Goal: Task Accomplishment & Management: Manage account settings

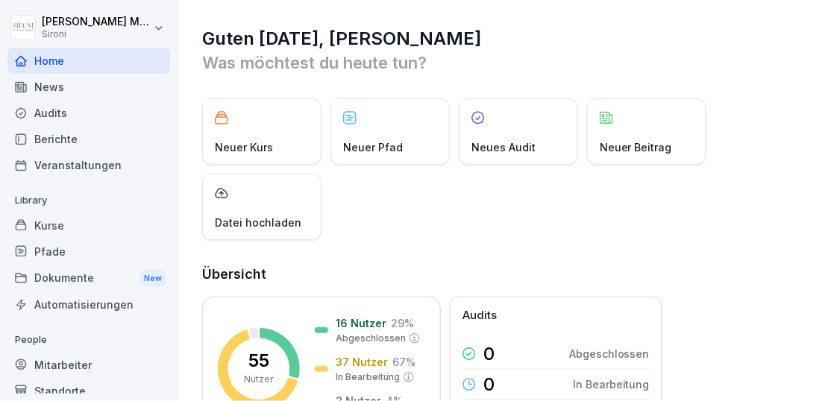
click at [90, 224] on div "Kurse" at bounding box center [88, 225] width 163 height 26
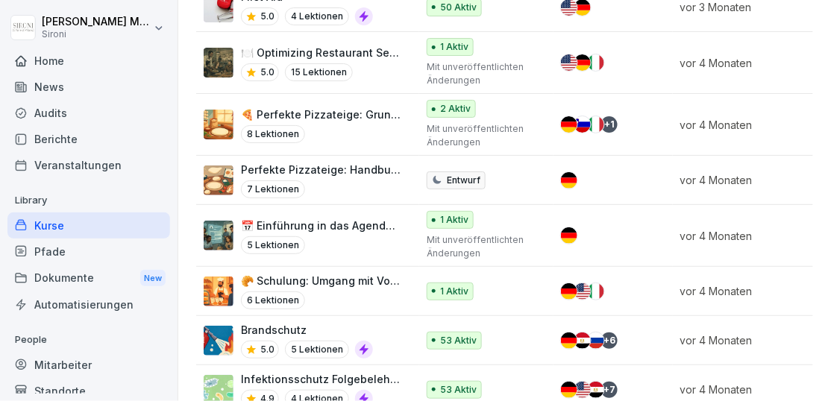
scroll to position [2615, 0]
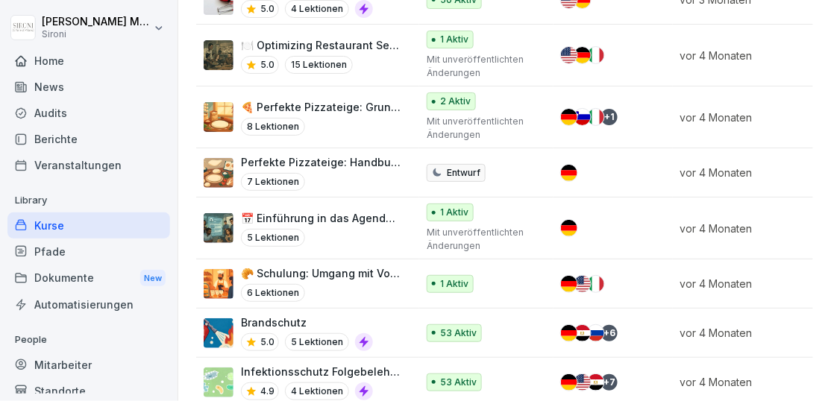
click at [294, 315] on p "Brandschutz" at bounding box center [307, 323] width 132 height 16
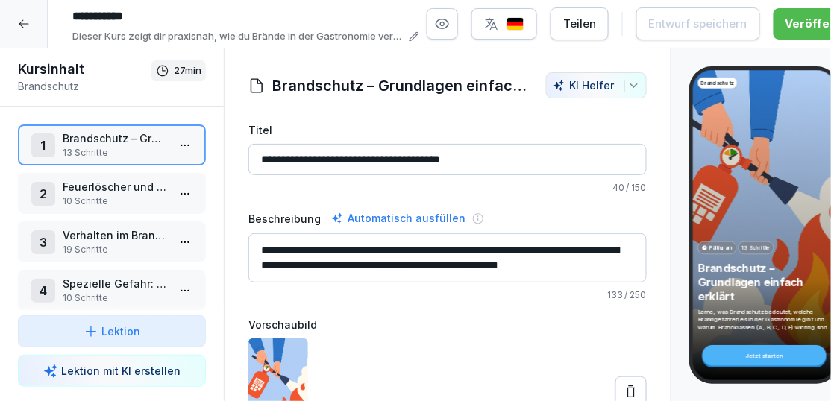
click at [524, 31] on div "button" at bounding box center [504, 23] width 40 height 15
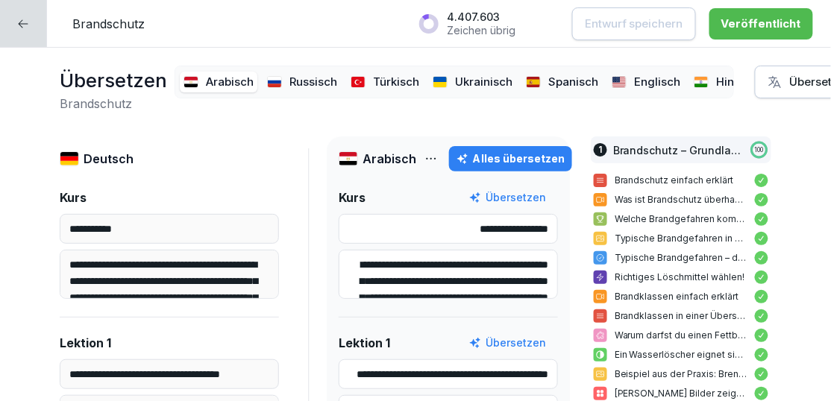
click at [770, 89] on icon "button" at bounding box center [774, 82] width 15 height 15
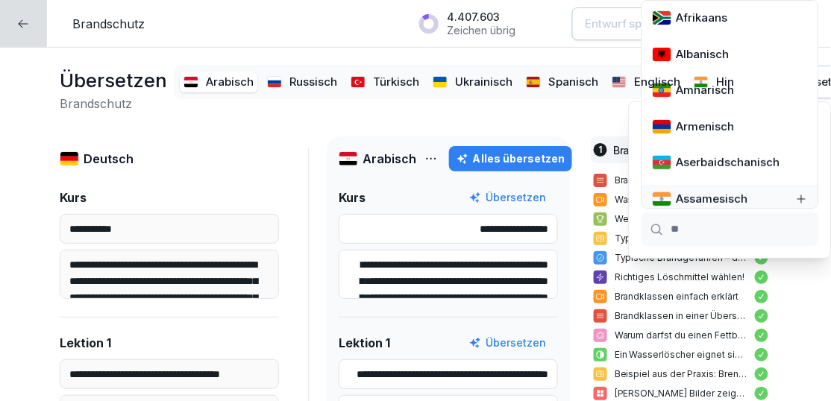
type input "***"
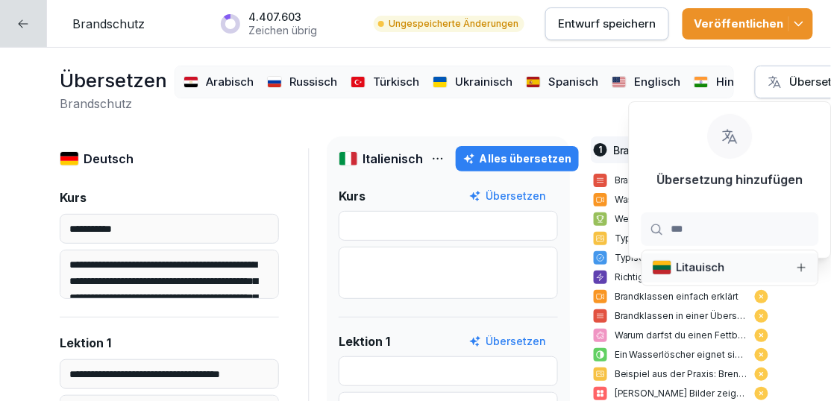
click at [498, 165] on div "Alles übersetzen" at bounding box center [517, 159] width 108 height 16
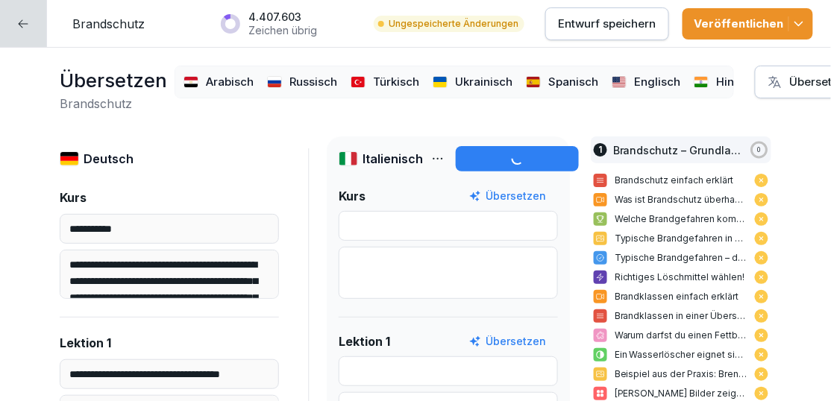
type input "**********"
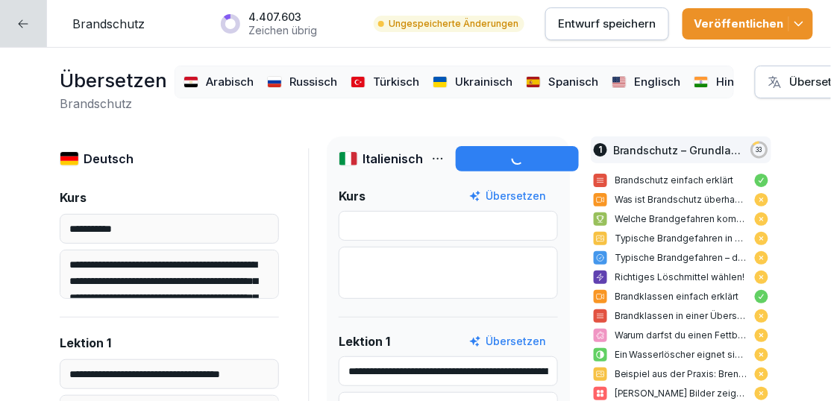
type textarea "**********"
type input "**********"
type textarea "**********"
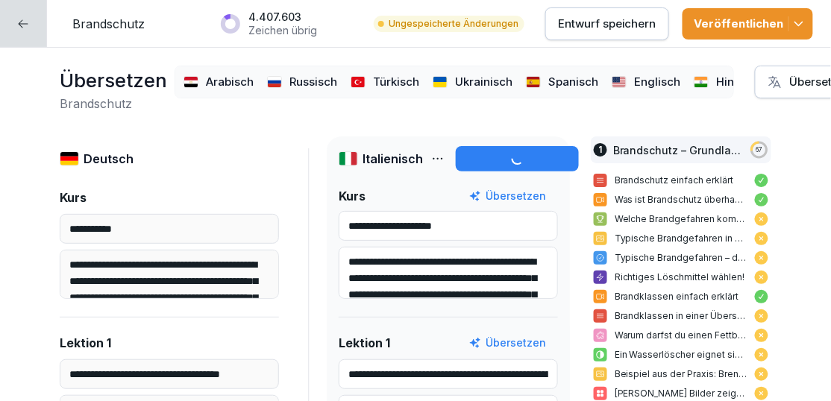
type input "**********"
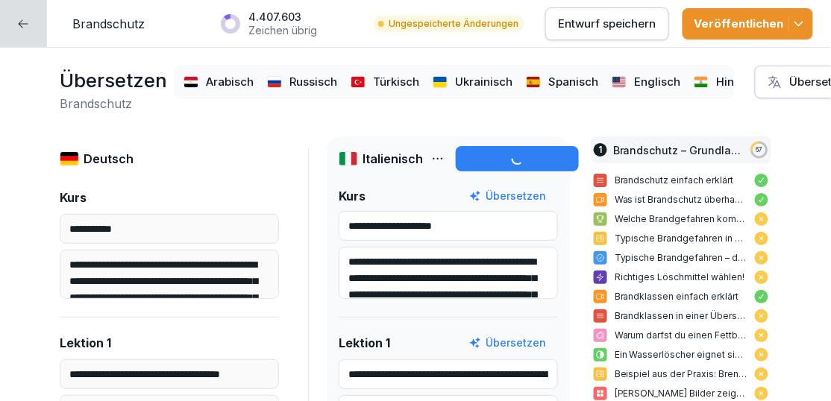
type input "**********"
type textarea "**********"
type input "**********"
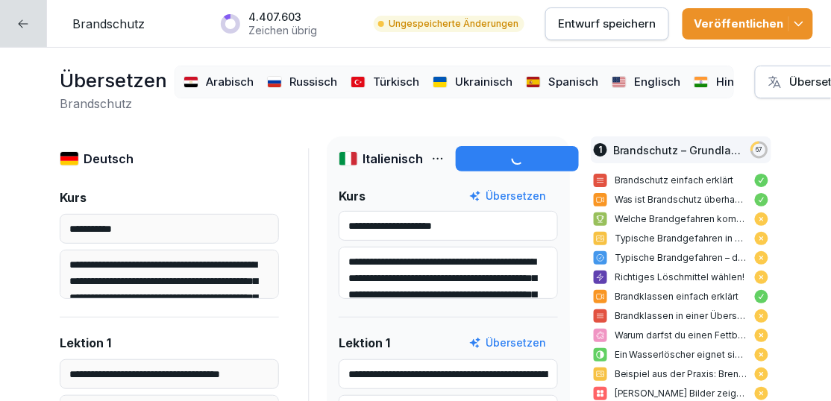
type input "**********"
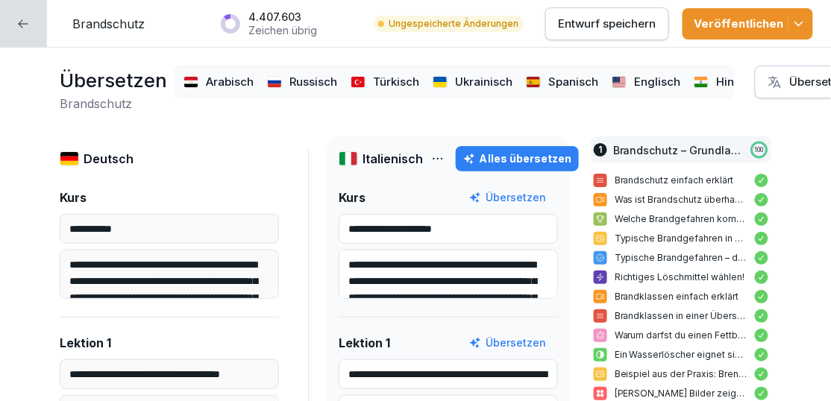
click at [597, 22] on p "Entwurf speichern" at bounding box center [607, 24] width 98 height 16
click at [804, 22] on icon "button" at bounding box center [798, 23] width 15 height 15
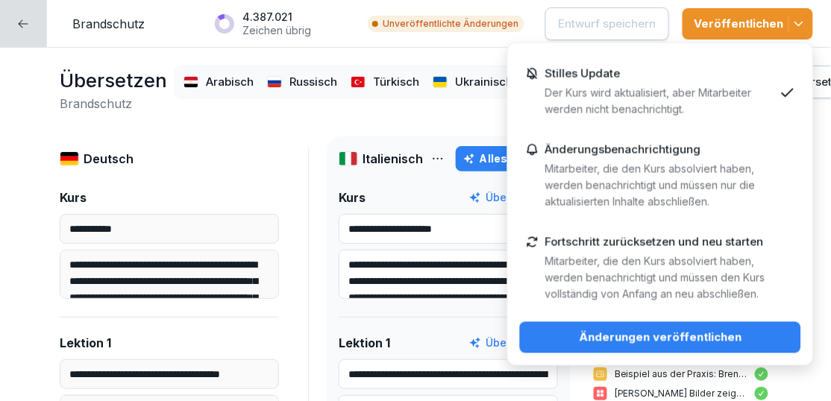
click at [619, 333] on div "Änderungen veröffentlichen" at bounding box center [660, 338] width 257 height 16
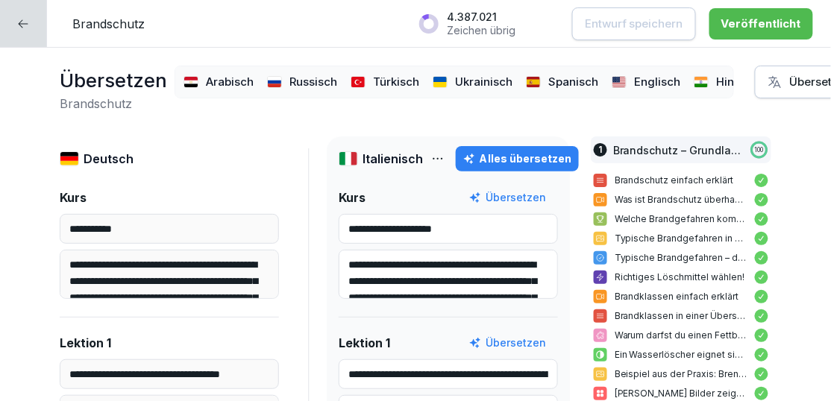
click at [504, 153] on div "Alles übersetzen" at bounding box center [517, 159] width 108 height 16
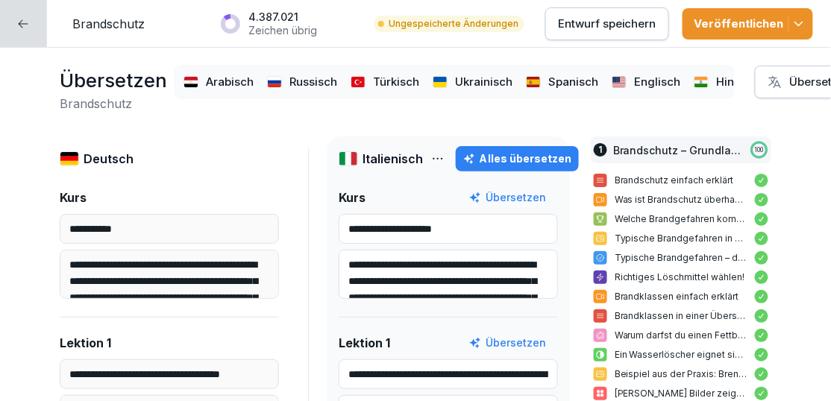
click at [610, 30] on p "Entwurf speichern" at bounding box center [607, 24] width 98 height 16
click at [804, 45] on div "Brandschutz 4.366.439 Zeichen übrig Unveröffentlichte Änderungen Entwurf speich…" at bounding box center [415, 24] width 831 height 48
click at [800, 34] on button "Veröffentlichen" at bounding box center [747, 23] width 130 height 31
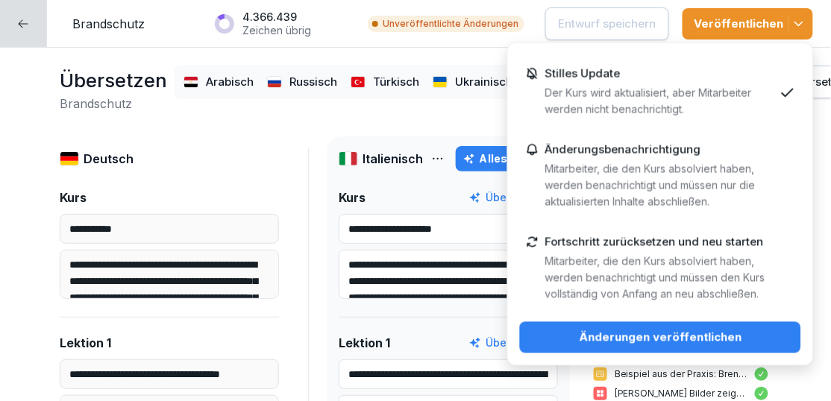
click at [623, 327] on button "Änderungen veröffentlichen" at bounding box center [660, 337] width 281 height 31
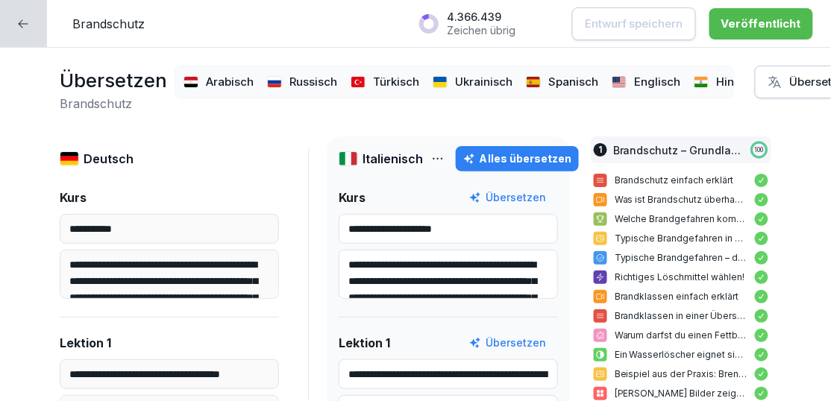
click at [18, 19] on icon at bounding box center [23, 24] width 12 height 12
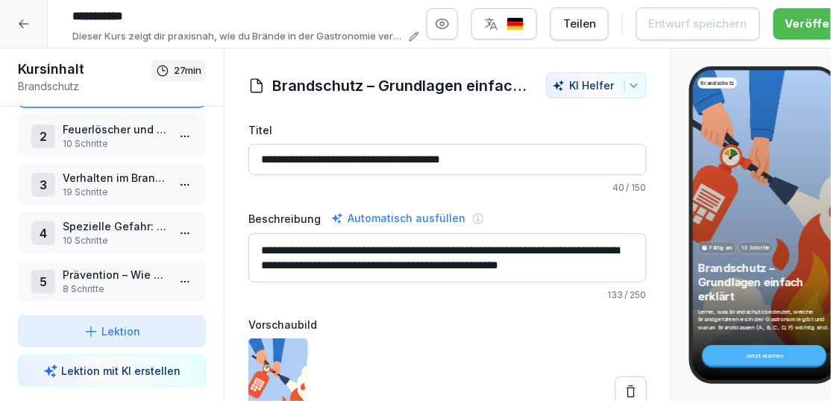
scroll to position [58, 0]
click at [18, 13] on div at bounding box center [24, 24] width 48 height 48
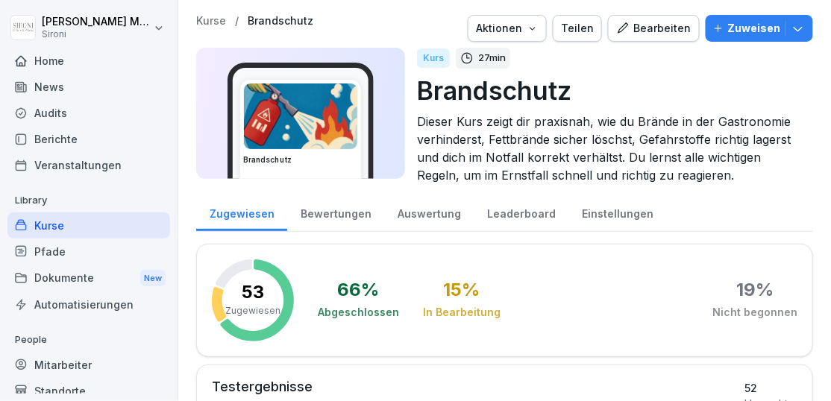
click at [60, 221] on div "Kurse" at bounding box center [88, 225] width 163 height 26
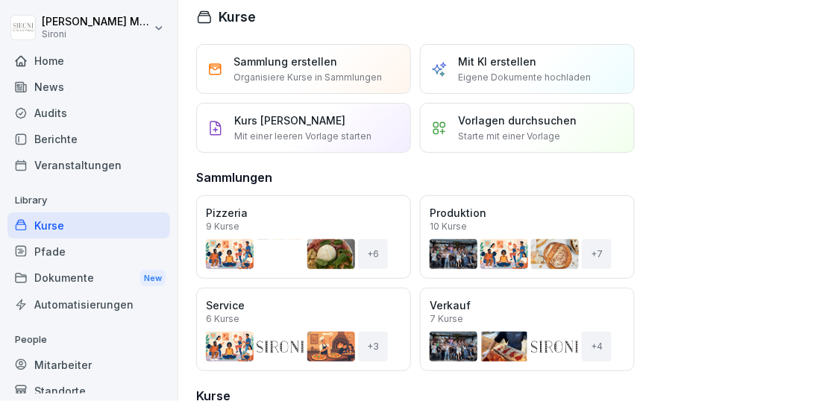
scroll to position [12, 0]
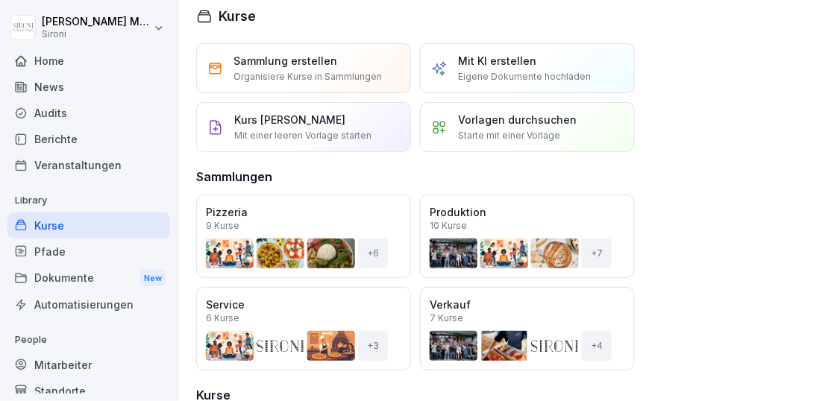
click at [0, 0] on button "Öffnen" at bounding box center [0, 0] width 0 height 0
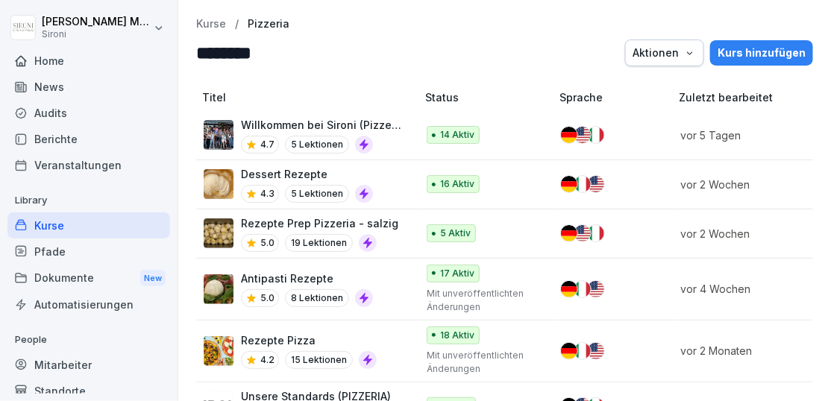
click at [264, 180] on p "Dessert Rezepte" at bounding box center [307, 174] width 132 height 16
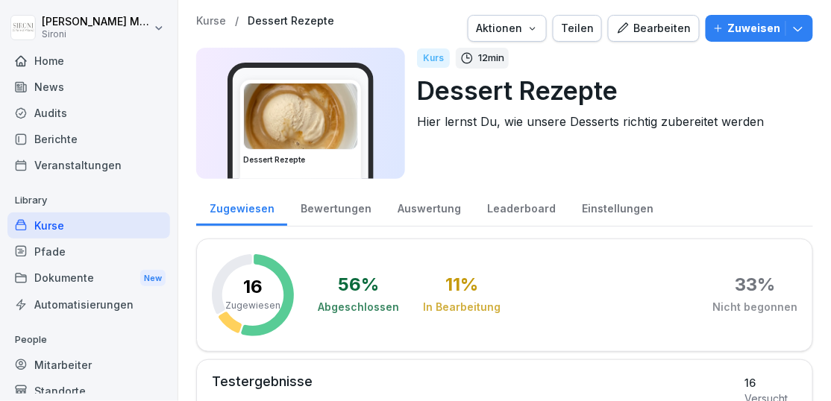
click at [643, 34] on div "Bearbeiten" at bounding box center [653, 28] width 75 height 16
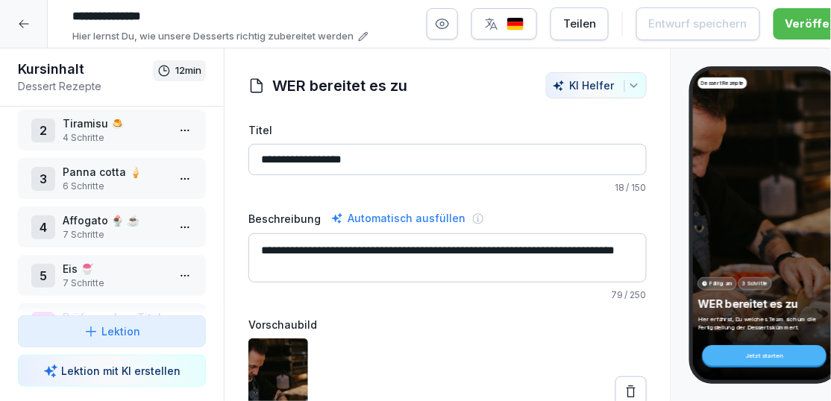
scroll to position [110, 0]
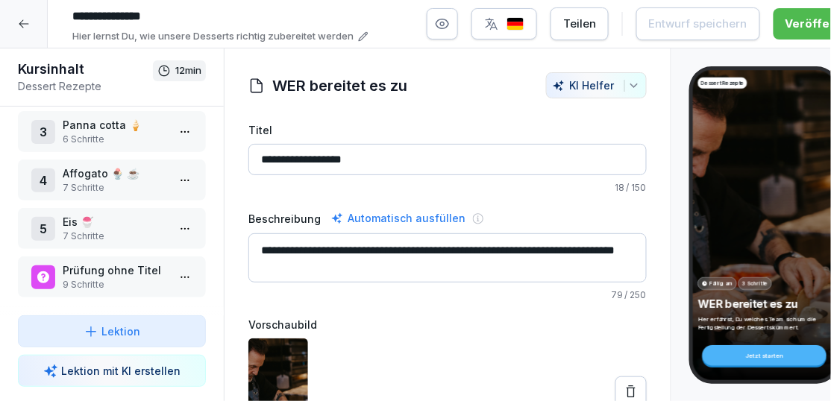
click at [141, 276] on p "Prüfung ohne Titel" at bounding box center [115, 270] width 104 height 16
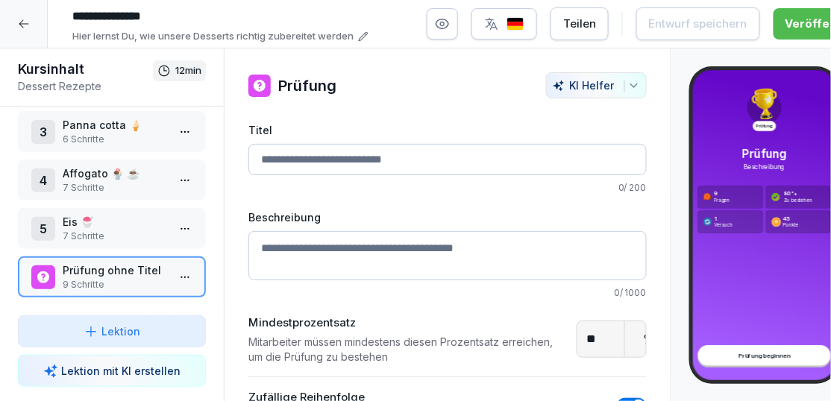
click at [177, 277] on html "**********" at bounding box center [415, 200] width 831 height 401
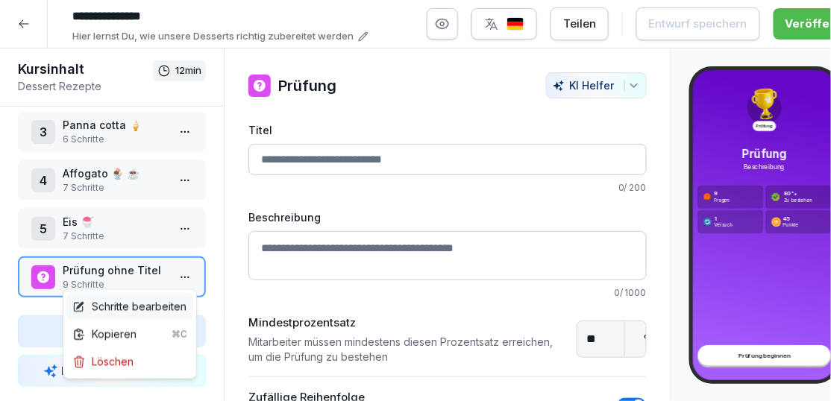
click at [138, 301] on div "Schritte bearbeiten" at bounding box center [129, 307] width 114 height 16
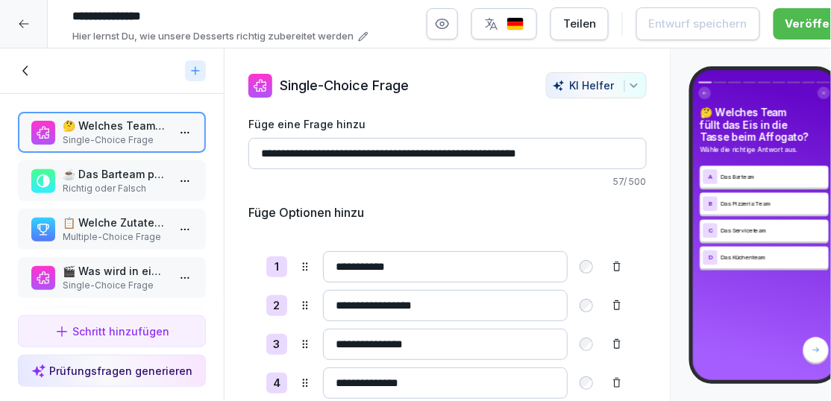
click at [127, 221] on p "📋 Welche Zutaten sind im Tiramisu enthalten? Wähle alle zutreffenden Antworten." at bounding box center [115, 223] width 104 height 16
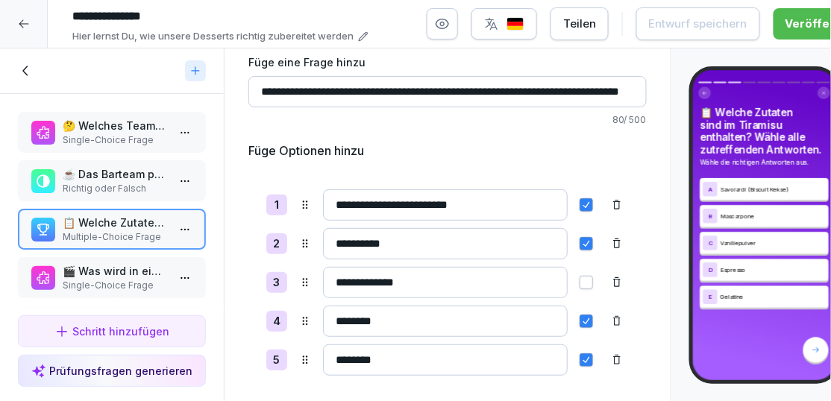
click at [97, 267] on p "🎬 Was wird in einer Cappuccino-Tasse serviert?" at bounding box center [115, 271] width 104 height 16
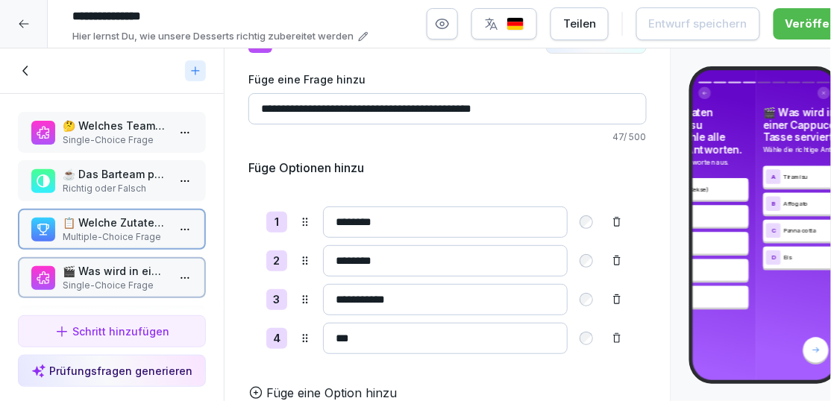
scroll to position [45, 0]
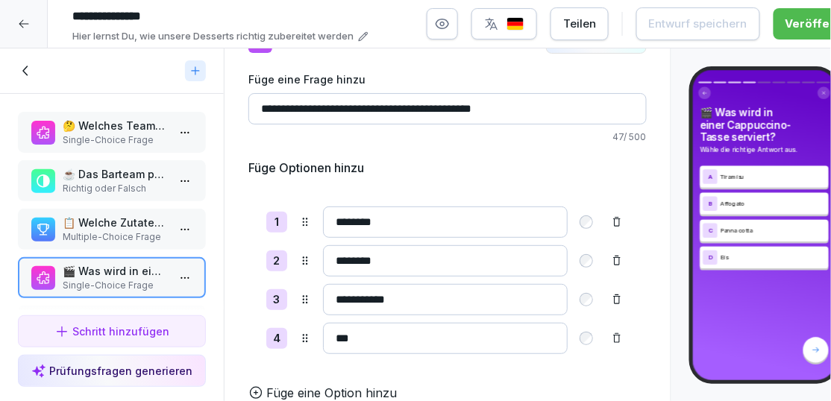
click at [117, 182] on p "Richtig oder Falsch" at bounding box center [115, 188] width 104 height 13
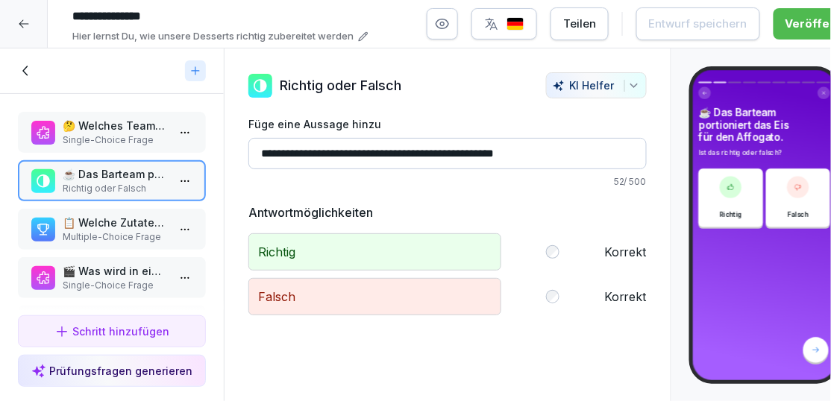
click at [125, 145] on p "Single-Choice Frage" at bounding box center [115, 139] width 104 height 13
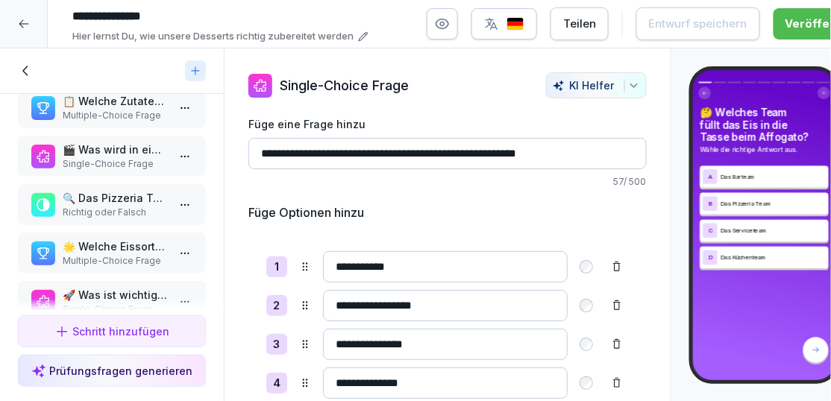
scroll to position [130, 0]
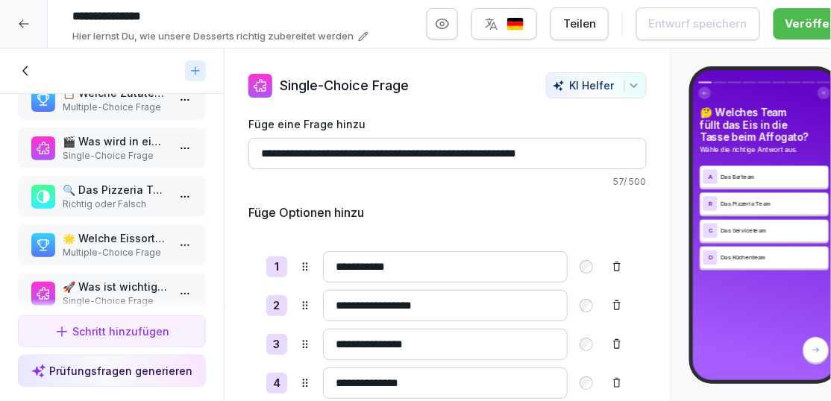
click at [103, 207] on p "Richtig oder Falsch" at bounding box center [115, 204] width 104 height 13
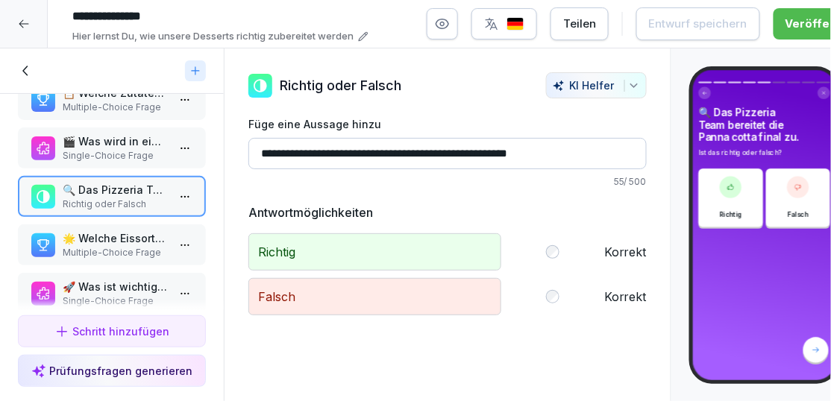
click at [96, 231] on p "🌟 Welche Eissorten produzieren wir immer? Wähle alle zutreffenden Antworten." at bounding box center [115, 238] width 104 height 16
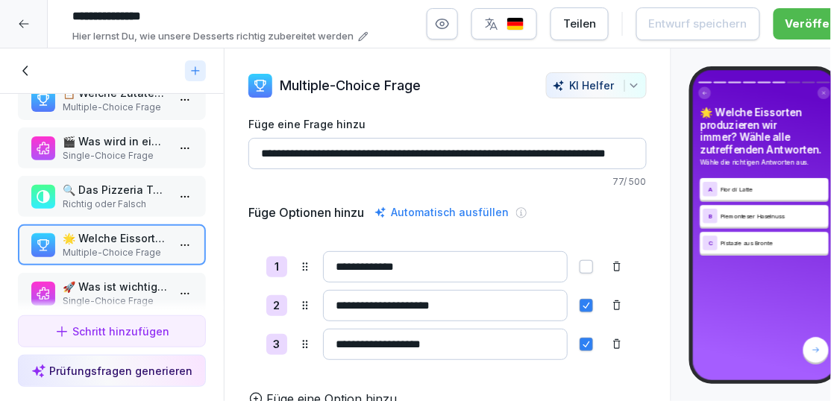
click at [95, 197] on p "🔍 Das Pizzeria Team bereitet die Panna cotta final zu." at bounding box center [115, 190] width 104 height 16
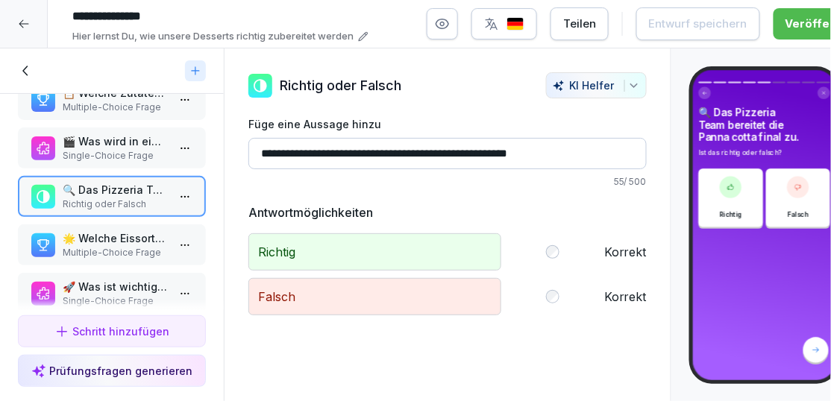
click at [92, 246] on p "Multiple-Choice Frage" at bounding box center [115, 252] width 104 height 13
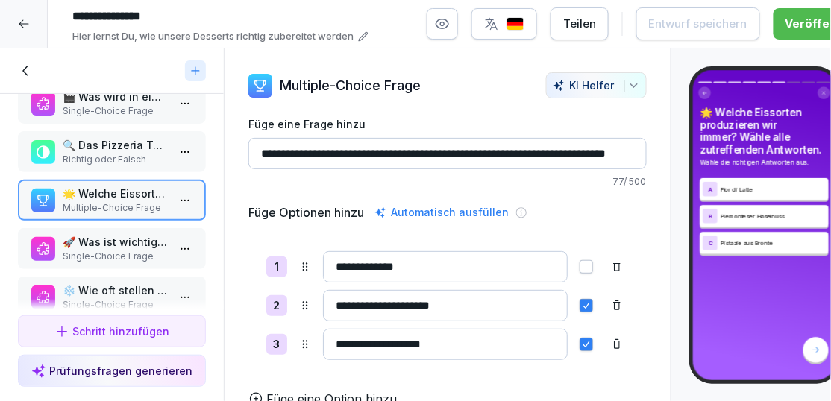
scroll to position [183, 0]
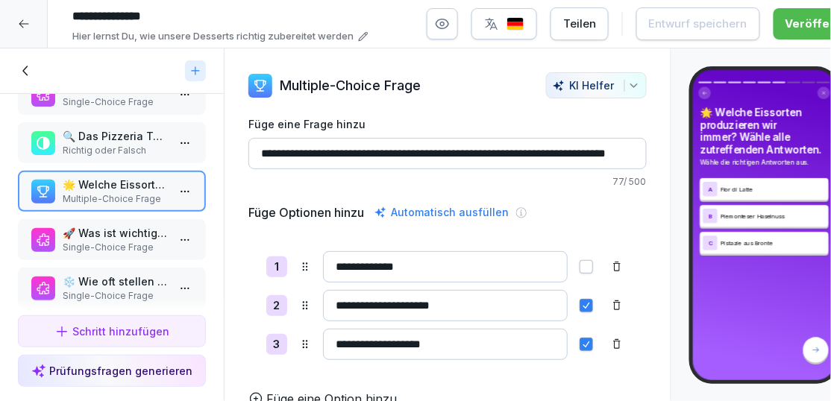
click at [90, 247] on p "Single-Choice Frage" at bounding box center [115, 247] width 104 height 13
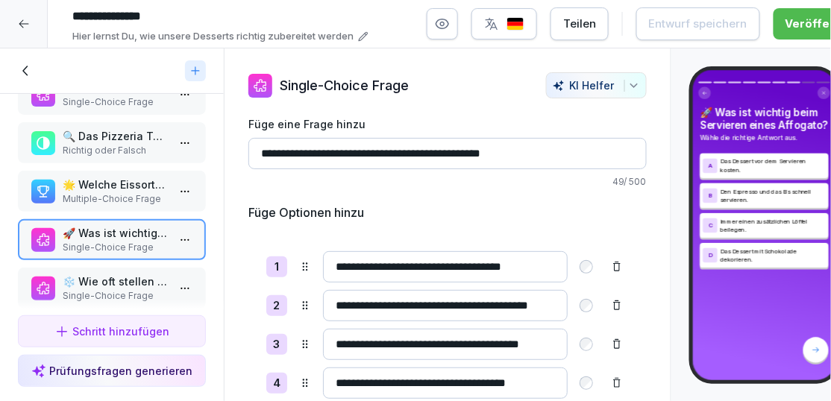
scroll to position [249, 0]
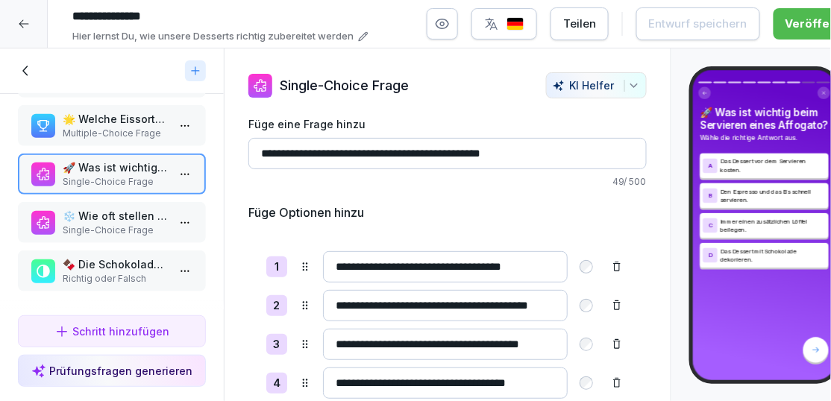
click at [87, 222] on p "❄️ Wie oft stellen wir unser Eis frisch her?" at bounding box center [115, 216] width 104 height 16
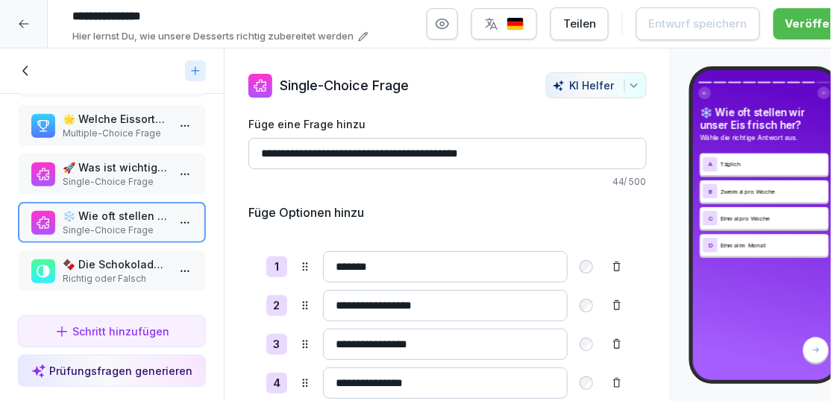
click at [83, 260] on p "🍫 Die Schokoladensorte für unser Eis ist von Original Beans." at bounding box center [115, 264] width 104 height 16
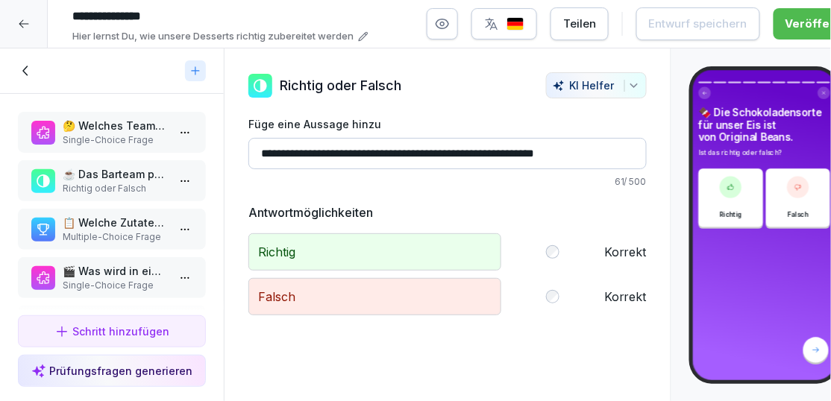
click at [29, 72] on icon at bounding box center [26, 71] width 16 height 16
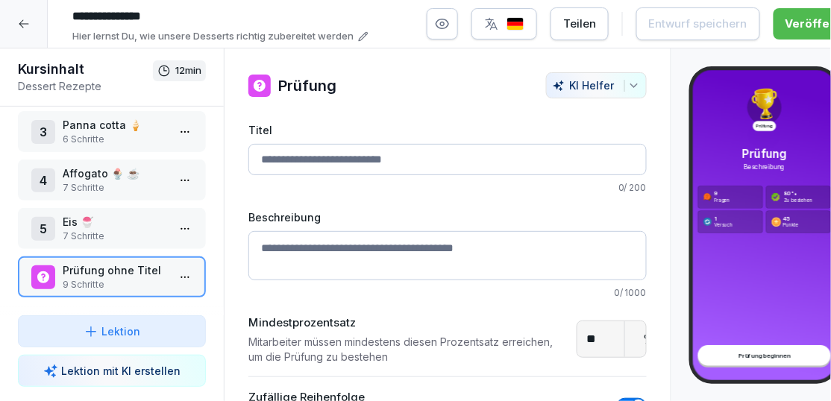
click at [148, 133] on p "6 Schritte" at bounding box center [115, 139] width 104 height 13
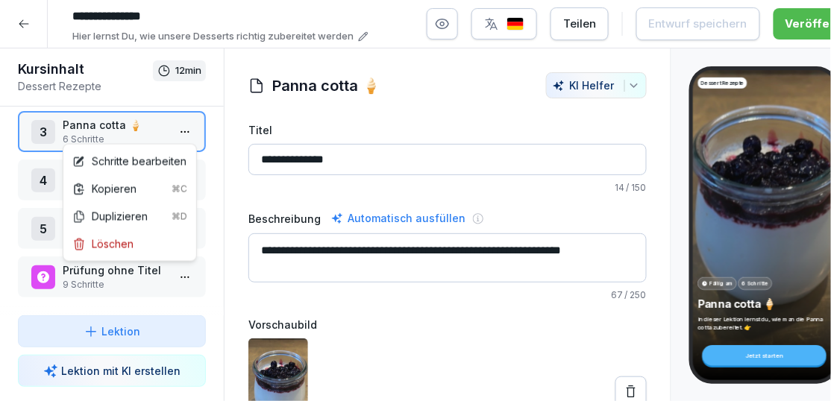
click at [185, 130] on html "**********" at bounding box center [415, 200] width 831 height 401
click at [163, 150] on div "Schritte bearbeiten" at bounding box center [129, 162] width 127 height 28
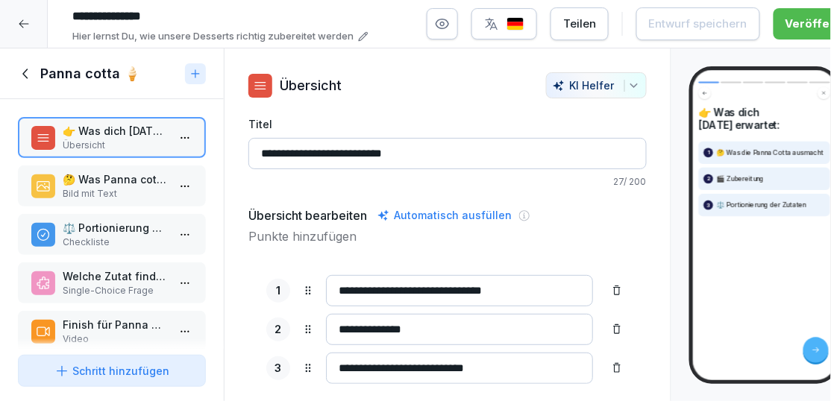
scroll to position [69, 0]
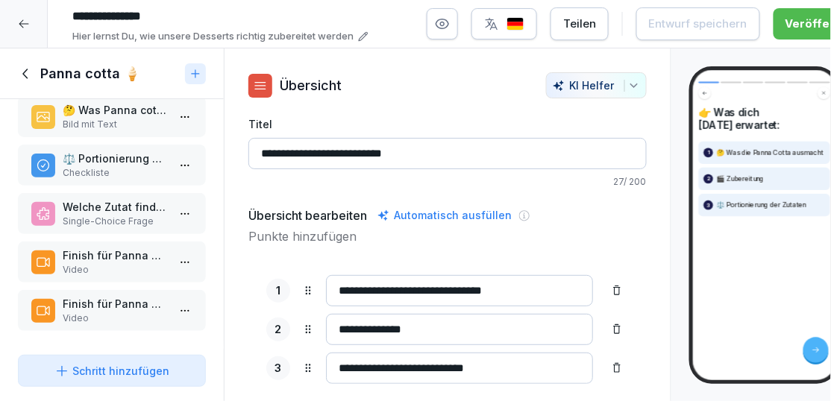
click at [83, 221] on p "Single-Choice Frage" at bounding box center [115, 221] width 104 height 13
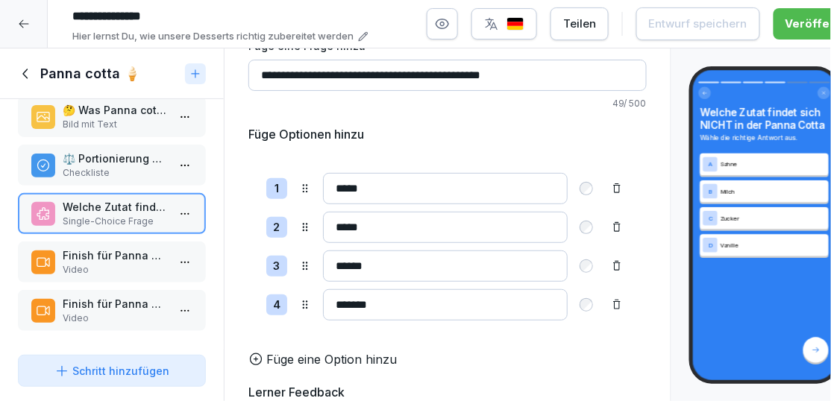
scroll to position [87, 0]
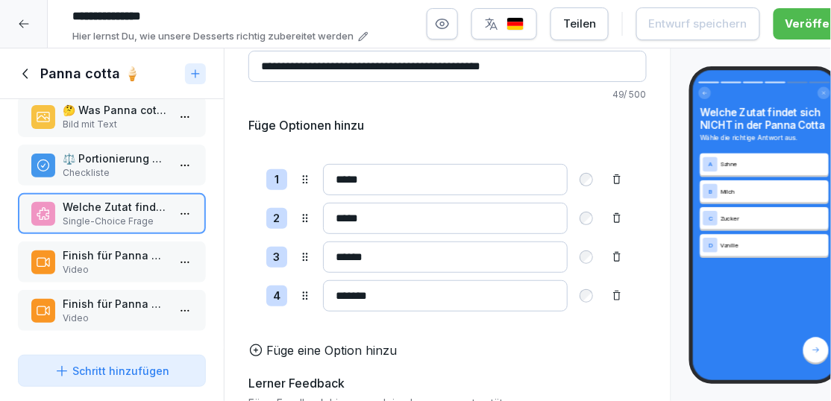
click at [26, 16] on div at bounding box center [24, 24] width 48 height 48
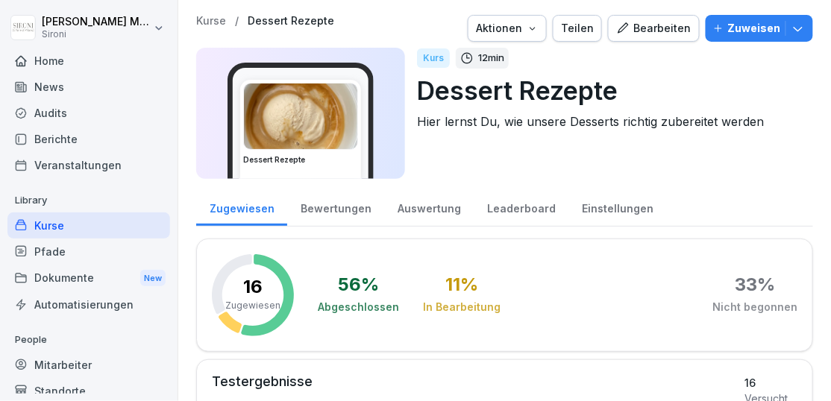
click at [47, 216] on div "Kurse" at bounding box center [88, 225] width 163 height 26
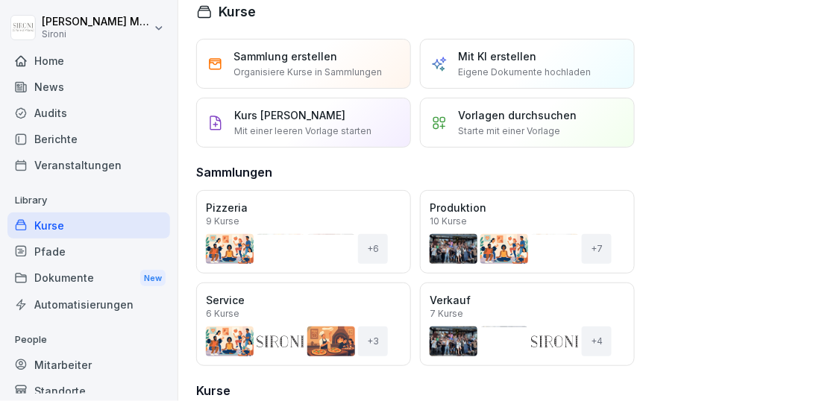
scroll to position [19, 0]
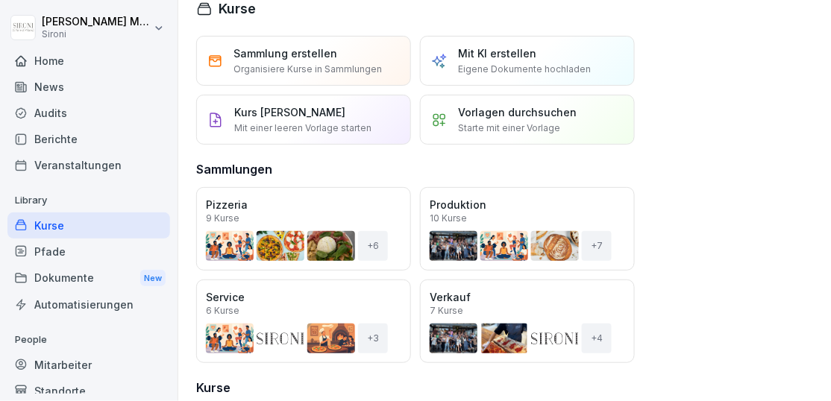
click at [0, 0] on div "Öffnen" at bounding box center [0, 0] width 0 height 0
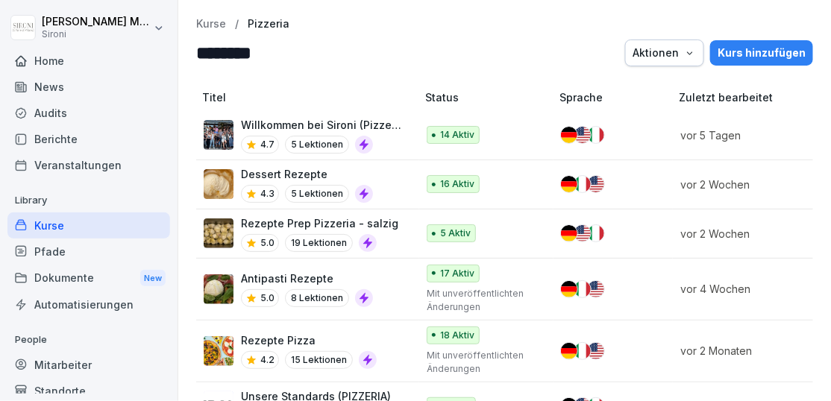
click at [286, 228] on p "Rezepte Prep Pizzeria - salzig" at bounding box center [319, 223] width 157 height 16
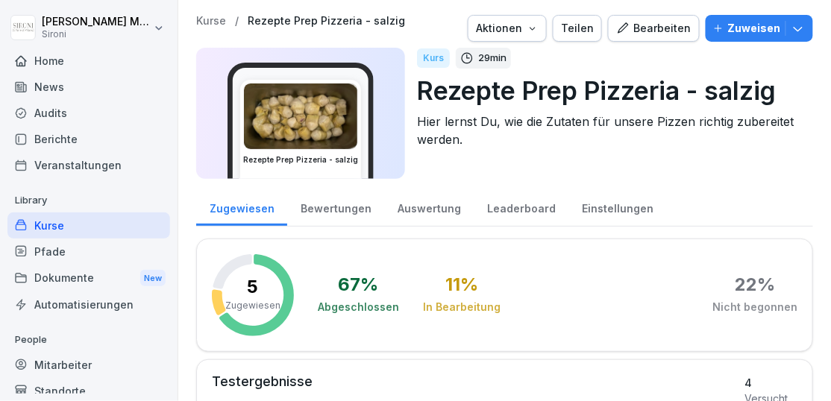
click at [669, 29] on div "Bearbeiten" at bounding box center [653, 28] width 75 height 16
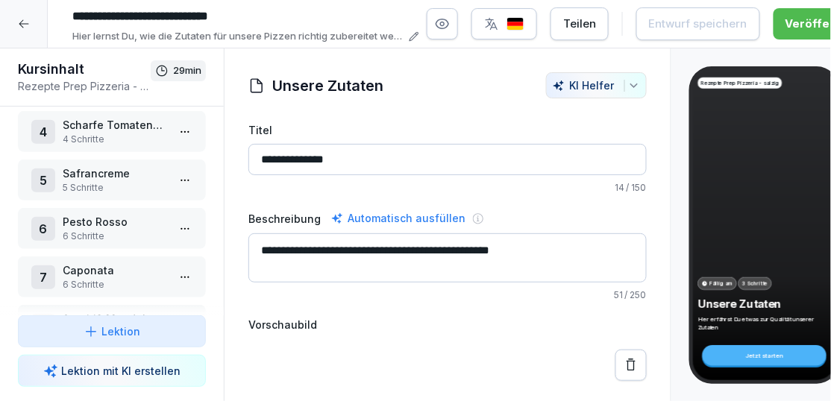
scroll to position [160, 0]
click at [181, 227] on html "**********" at bounding box center [415, 200] width 831 height 401
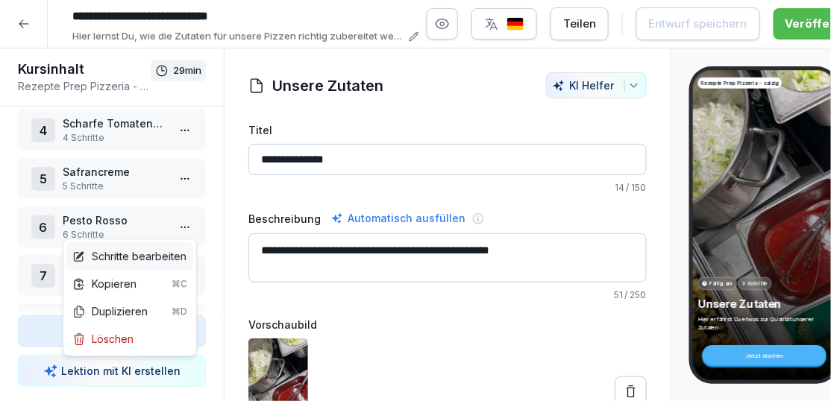
click at [144, 256] on div "Schritte bearbeiten" at bounding box center [129, 256] width 114 height 16
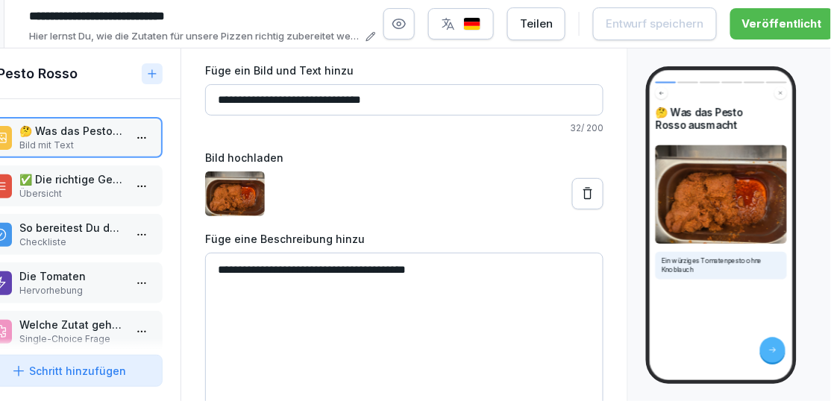
scroll to position [0, 54]
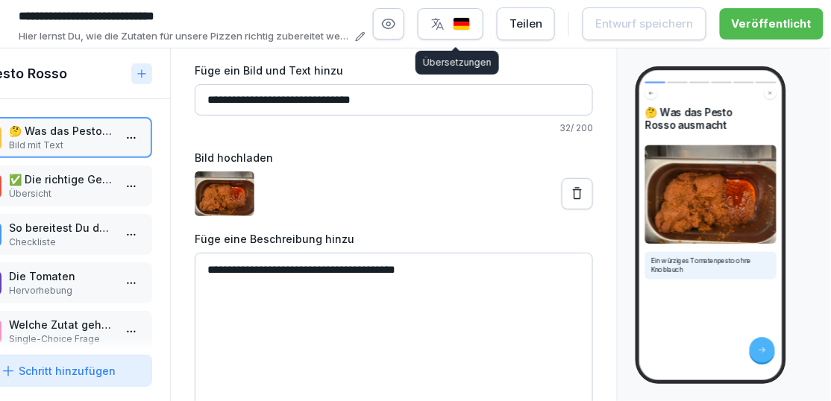
click at [467, 16] on div "button" at bounding box center [450, 23] width 40 height 15
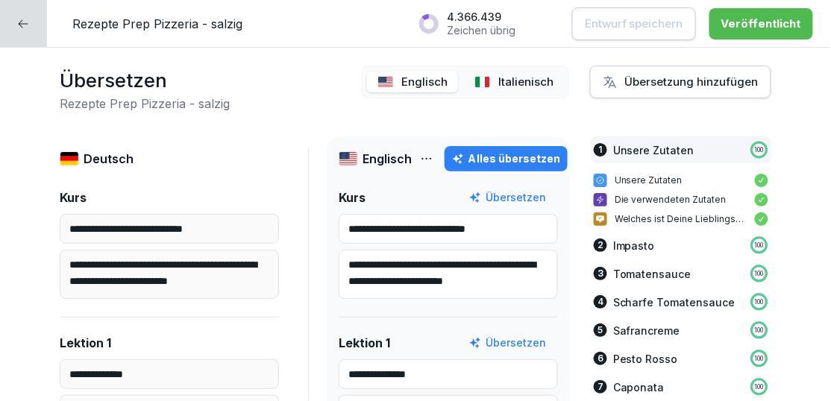
click at [520, 80] on p "Italienisch" at bounding box center [525, 82] width 55 height 17
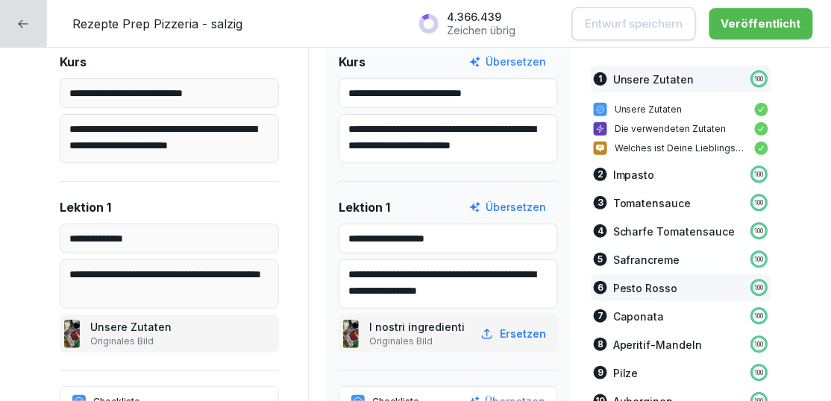
click at [648, 284] on p "Pesto Rosso" at bounding box center [645, 288] width 65 height 16
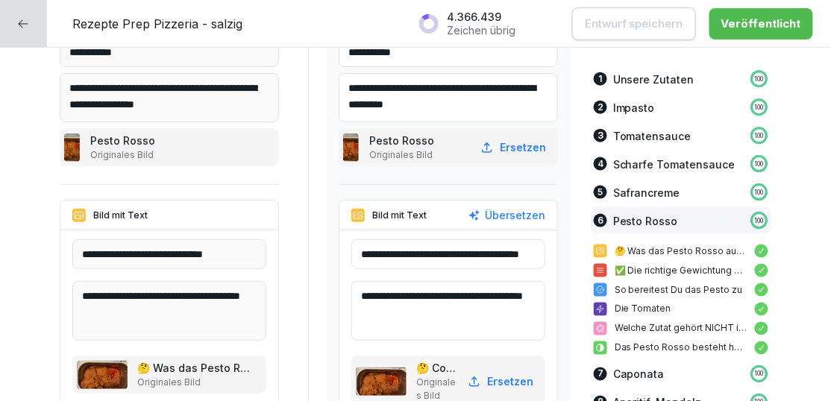
scroll to position [0, 31]
drag, startPoint x: 476, startPoint y: 295, endPoint x: 520, endPoint y: 297, distance: 44.8
click at [520, 297] on textarea "**********" at bounding box center [448, 311] width 194 height 60
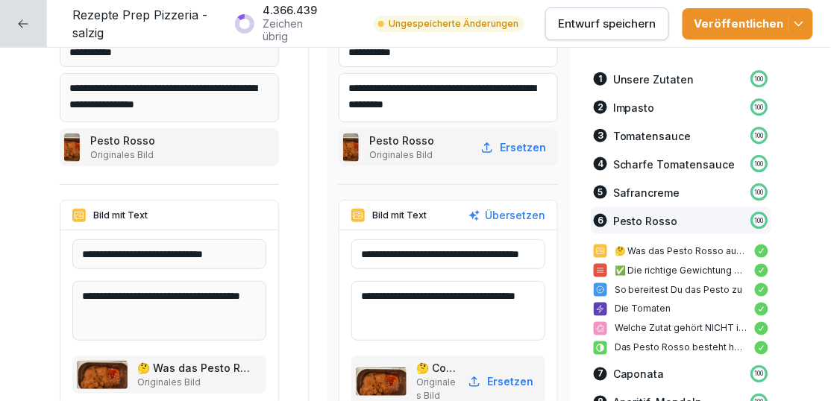
type textarea "**********"
click at [621, 28] on p "Entwurf speichern" at bounding box center [607, 24] width 98 height 16
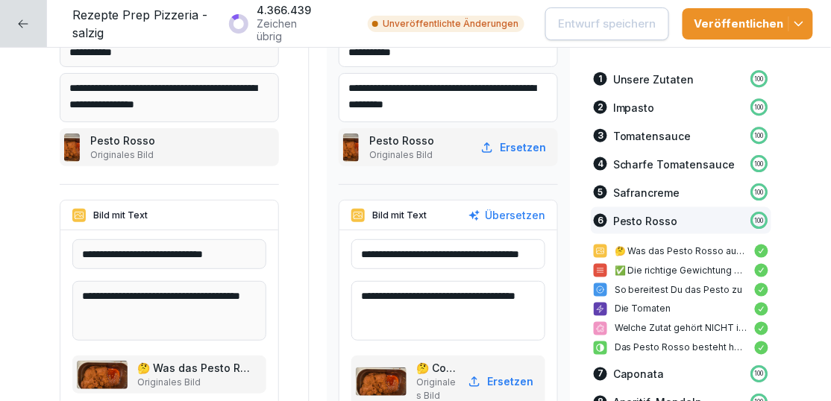
click at [799, 14] on button "Veröffentlichen" at bounding box center [747, 23] width 130 height 31
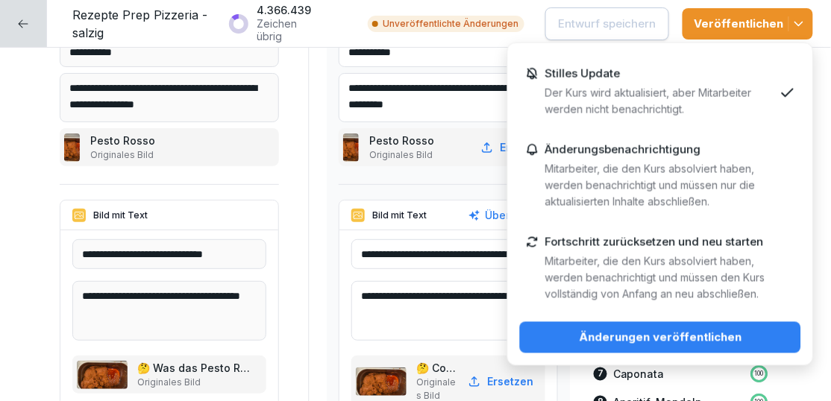
click at [602, 343] on div "Änderungen veröffentlichen" at bounding box center [660, 338] width 257 height 16
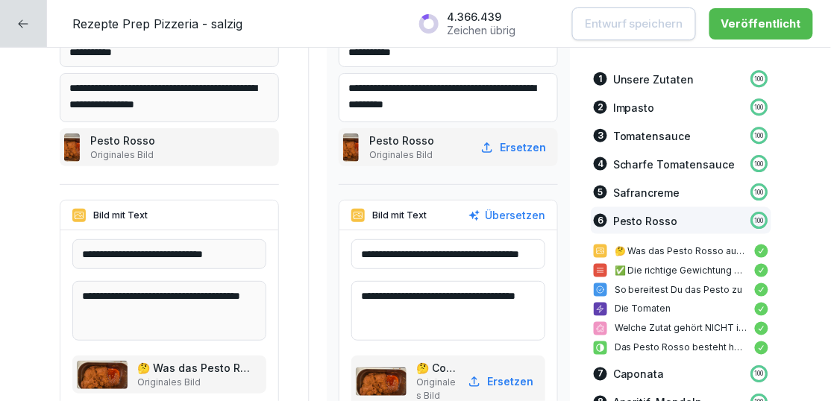
click at [23, 22] on icon at bounding box center [23, 24] width 12 height 12
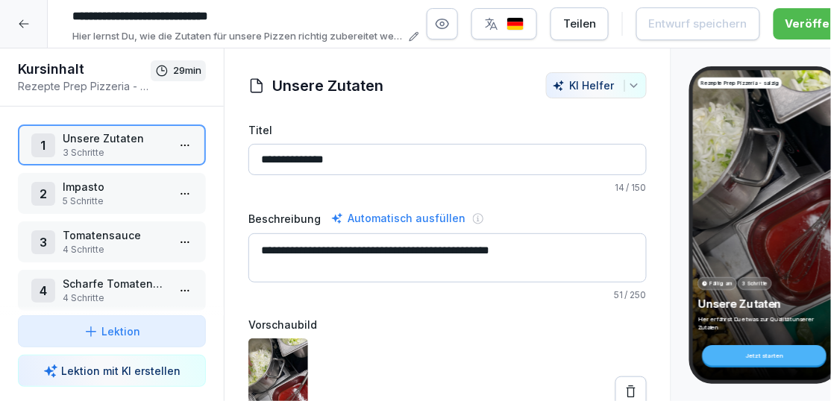
click at [170, 186] on div "2 Impasto 5 Schritte" at bounding box center [111, 193] width 161 height 29
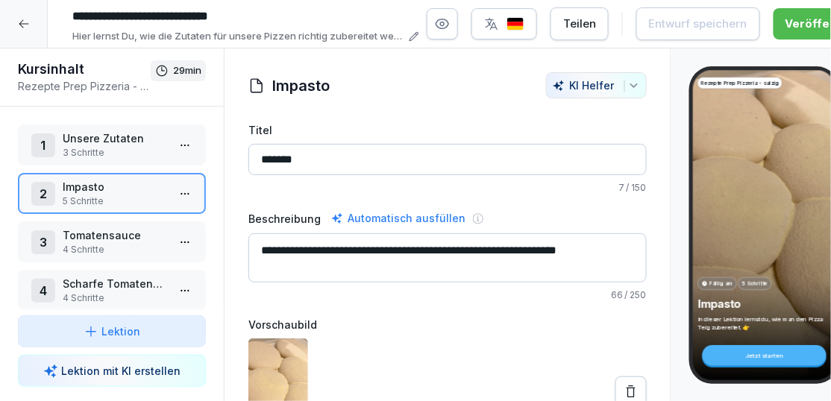
click at [182, 193] on html "**********" at bounding box center [415, 200] width 831 height 401
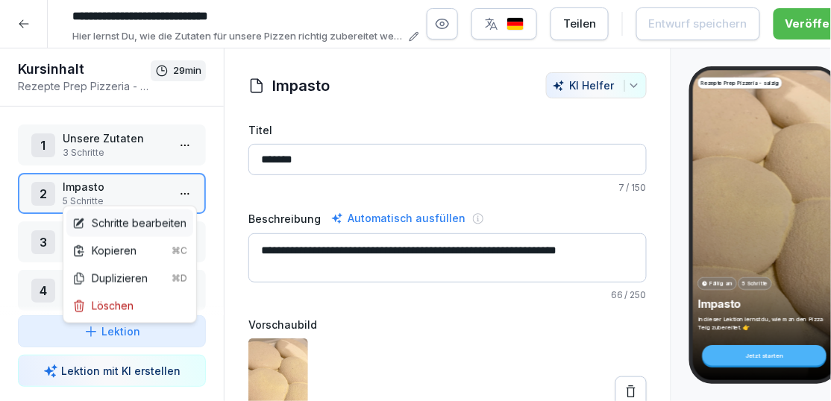
click at [142, 221] on div "Schritte bearbeiten" at bounding box center [129, 223] width 114 height 16
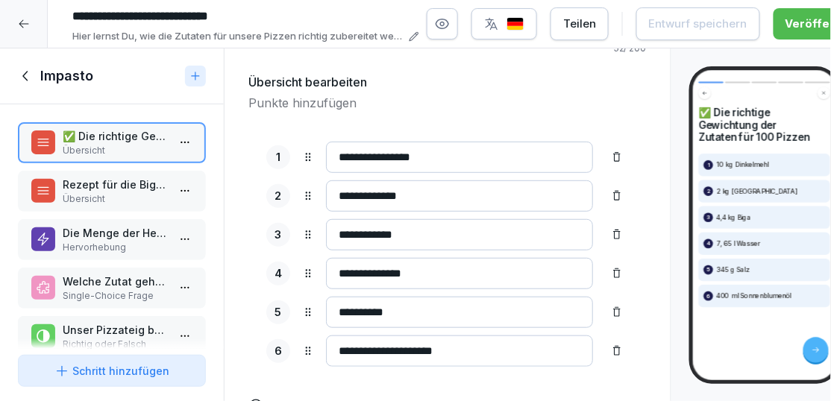
scroll to position [146, 0]
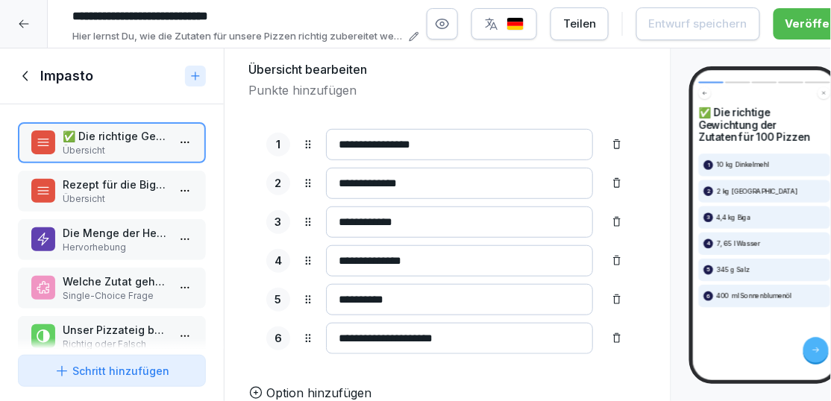
click at [363, 259] on input "**********" at bounding box center [459, 260] width 267 height 31
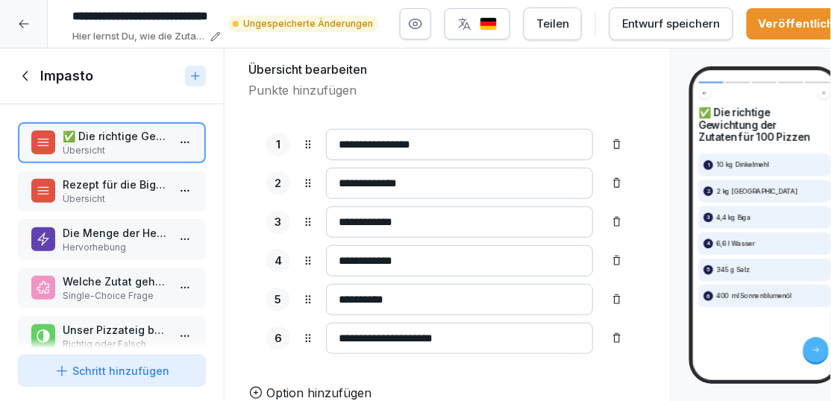
type input "**********"
click at [654, 24] on div "Entwurf speichern" at bounding box center [671, 24] width 98 height 16
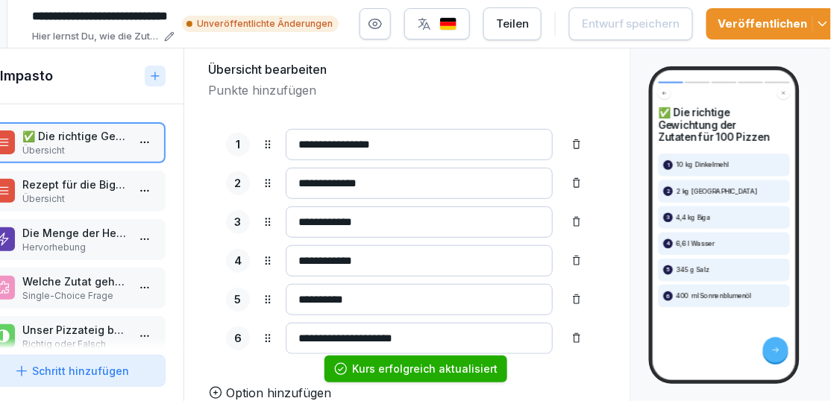
scroll to position [0, 0]
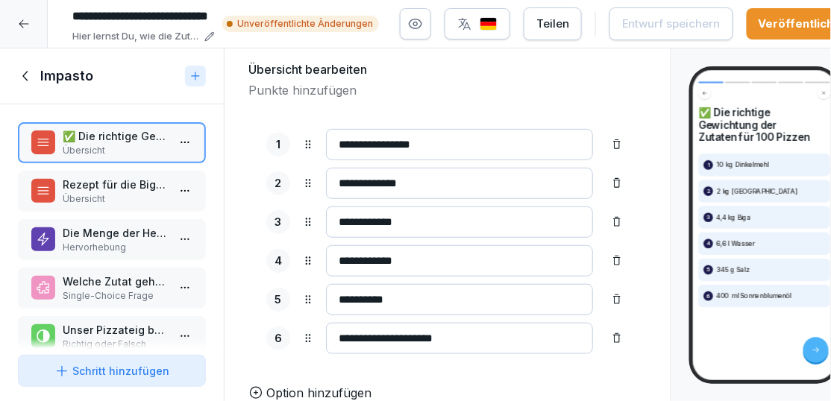
click at [160, 174] on div "Rezept für die Biga (für 100 Pizzen) Übersicht" at bounding box center [112, 191] width 188 height 41
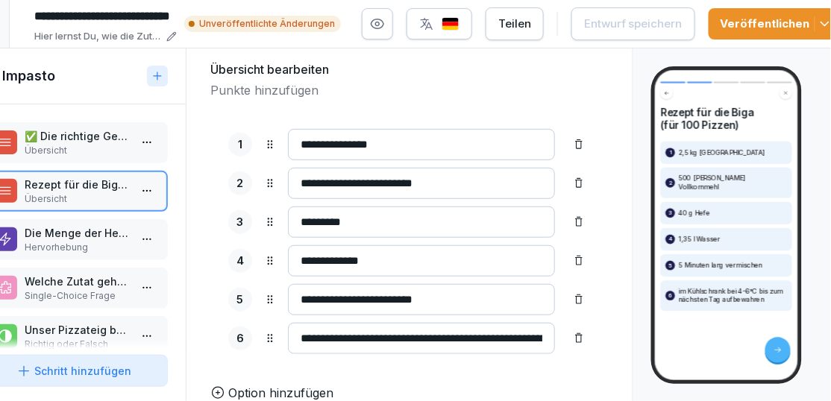
scroll to position [0, 63]
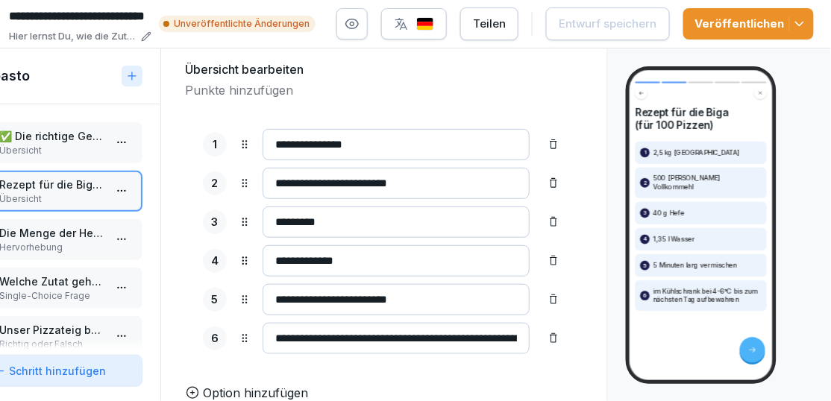
click at [798, 19] on icon "button" at bounding box center [799, 23] width 15 height 15
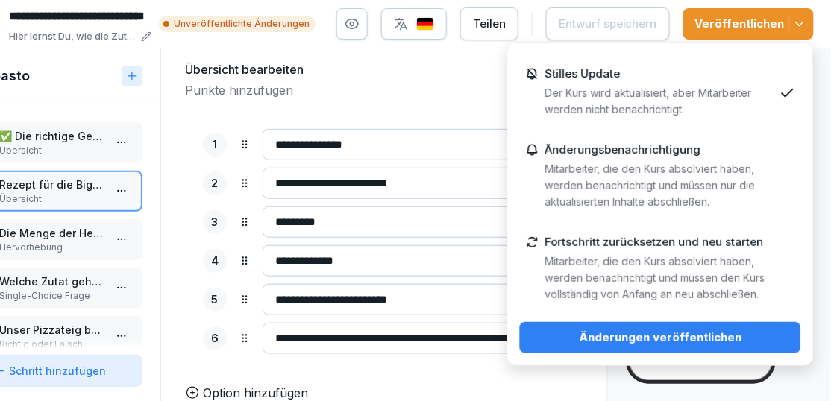
click at [587, 339] on div "Änderungen veröffentlichen" at bounding box center [660, 338] width 257 height 16
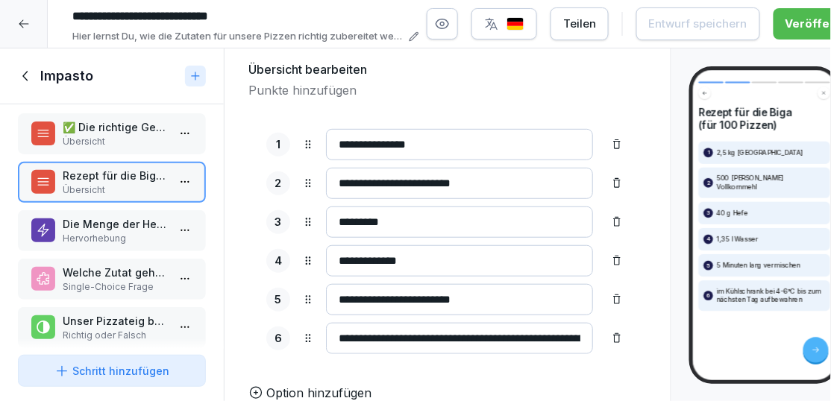
scroll to position [25, 0]
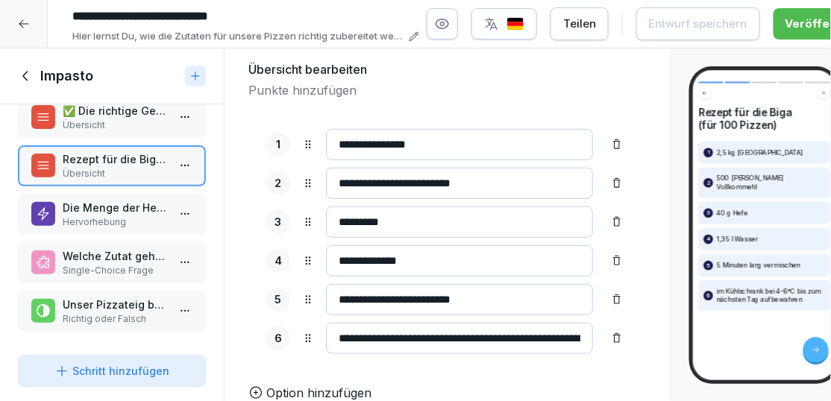
click at [29, 76] on icon at bounding box center [26, 76] width 16 height 16
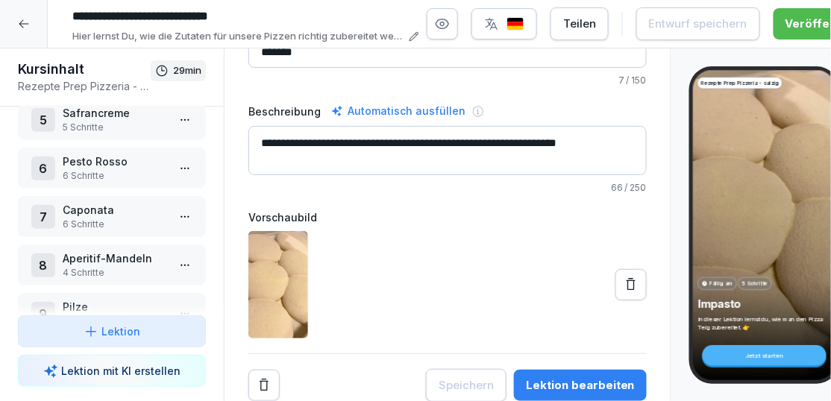
scroll to position [789, 0]
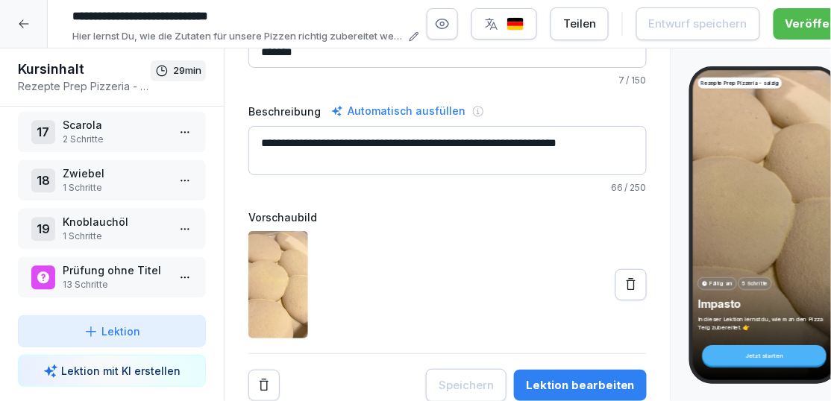
click at [138, 280] on p "13 Schritte" at bounding box center [115, 284] width 104 height 13
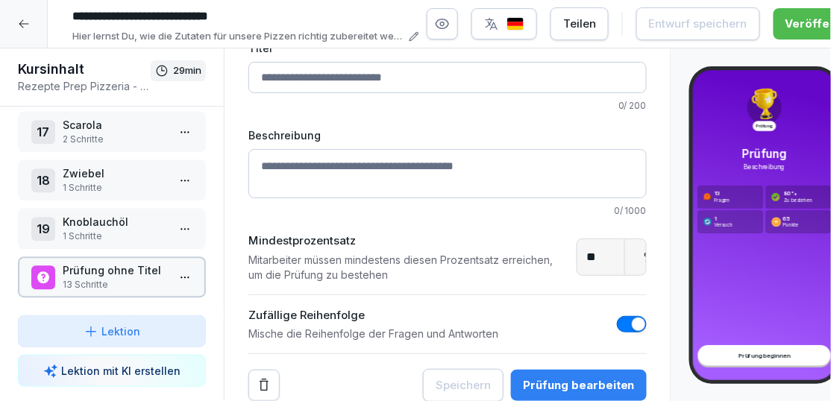
scroll to position [82, 0]
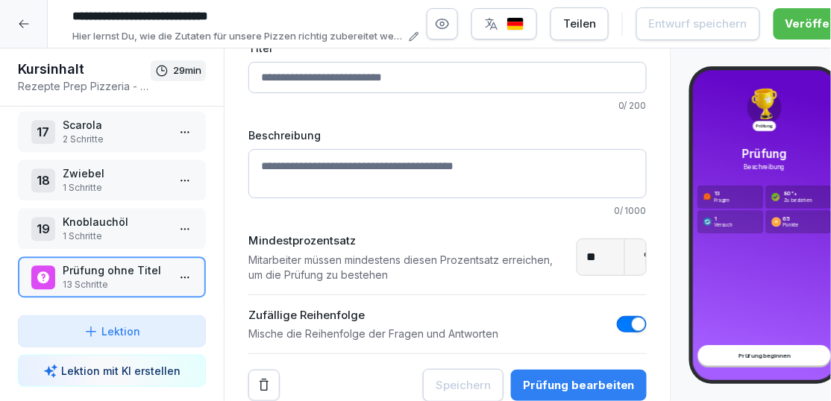
click at [183, 276] on html "**********" at bounding box center [415, 200] width 831 height 401
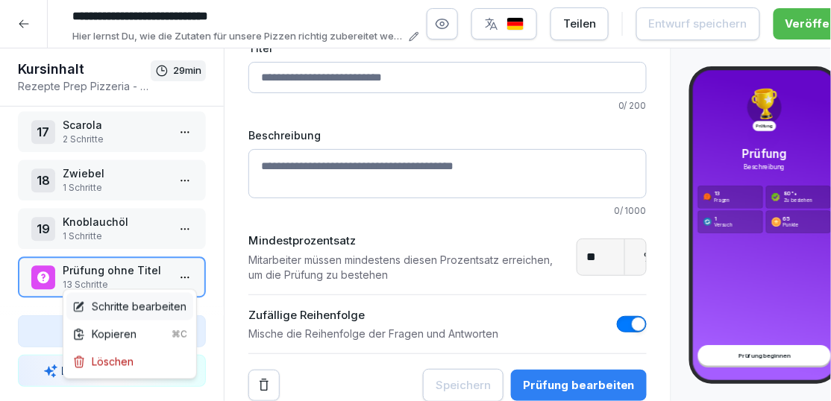
click at [146, 297] on div "Schritte bearbeiten" at bounding box center [129, 307] width 127 height 28
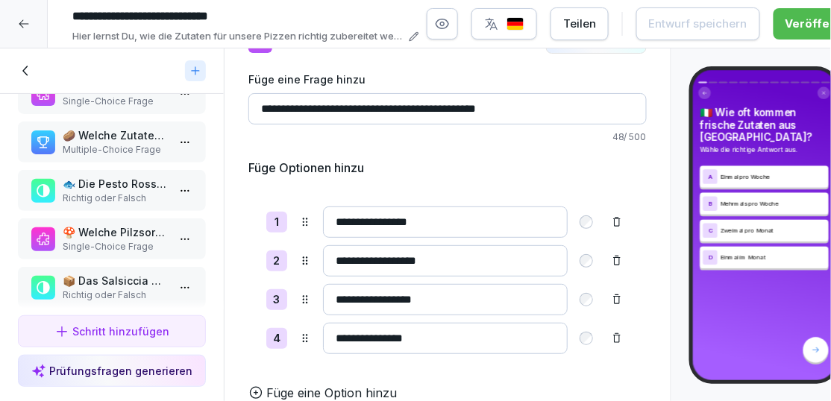
scroll to position [230, 0]
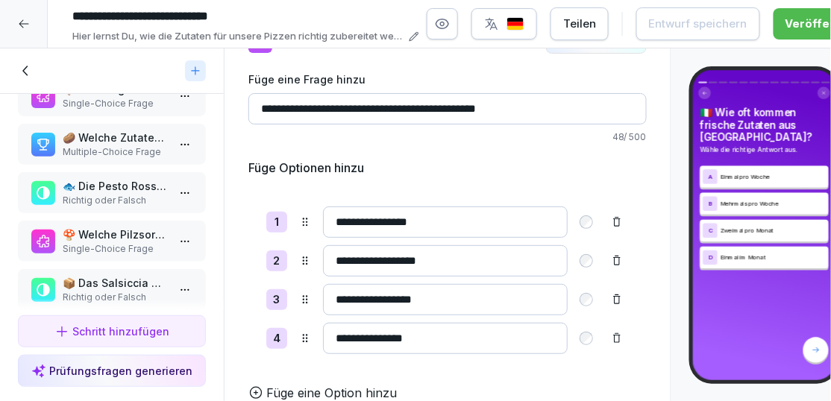
click at [129, 186] on p "🐟 Die Pesto Rosso enthält Knoblauch." at bounding box center [115, 186] width 104 height 16
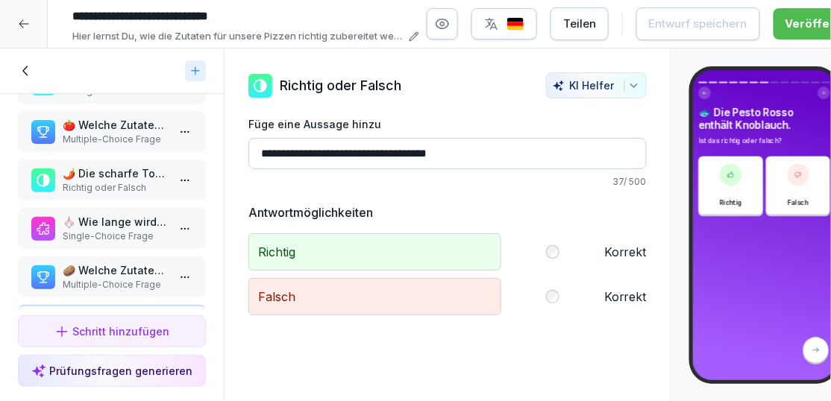
click at [113, 179] on p "🌶️ Die scharfe Tomatensauce wird täglich frisch zubereitet." at bounding box center [115, 174] width 104 height 16
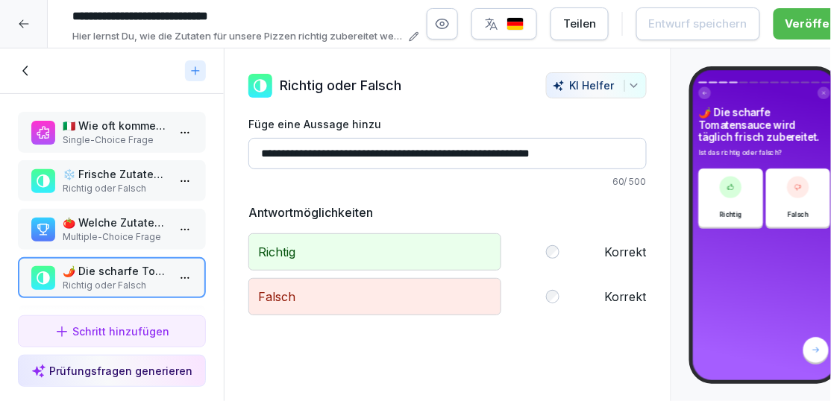
click at [97, 224] on p "🍅 Welche Zutaten gehören in die Tomatensauce?" at bounding box center [115, 223] width 104 height 16
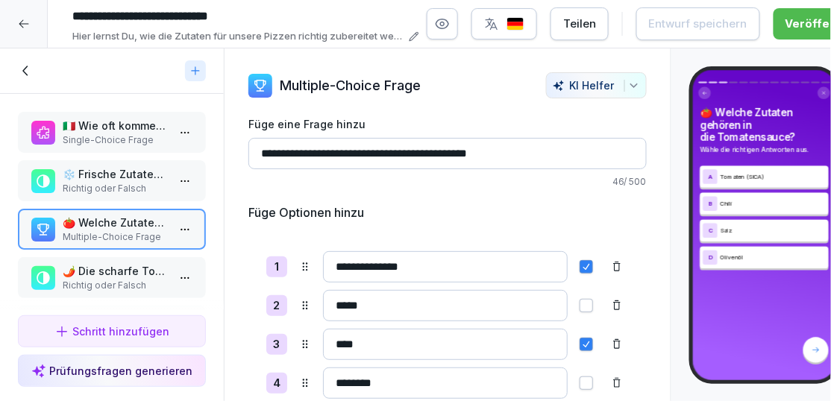
click at [110, 194] on p "Richtig oder Falsch" at bounding box center [115, 188] width 104 height 13
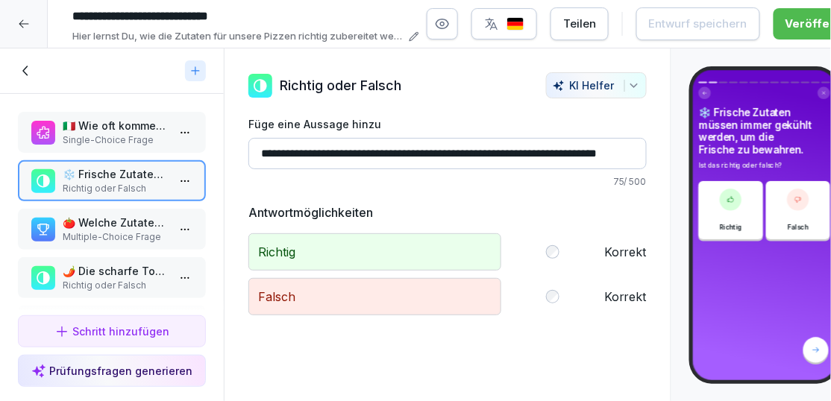
click at [116, 125] on p "🇮🇹 Wie oft kommen frische Zutaten aus Italien?" at bounding box center [115, 126] width 104 height 16
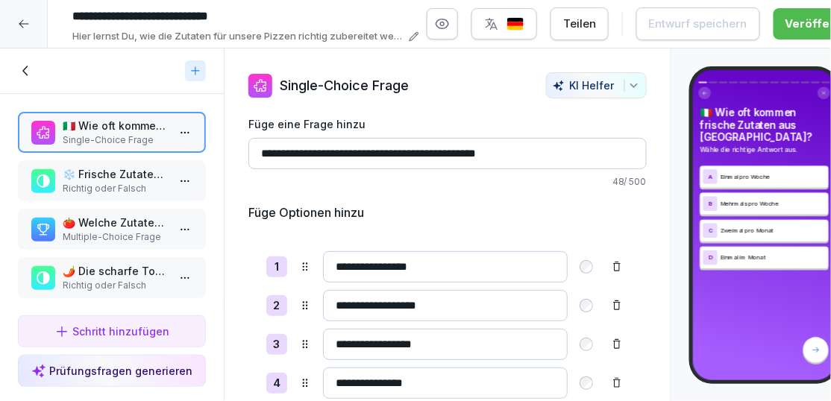
click at [508, 22] on div "button" at bounding box center [504, 23] width 40 height 15
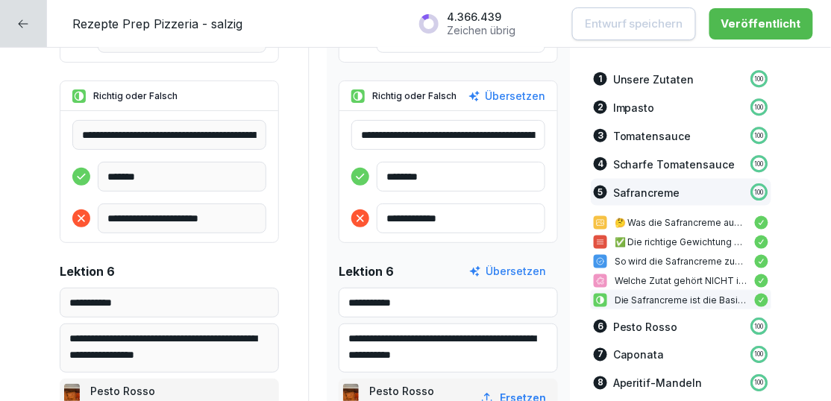
scroll to position [6578, 0]
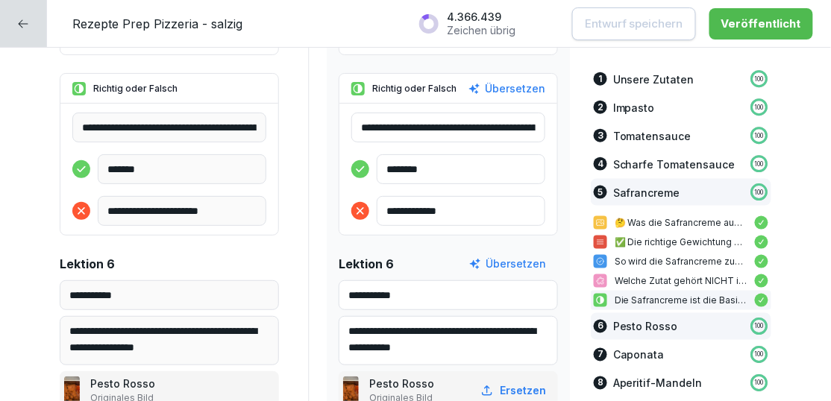
click at [655, 326] on p "Pesto Rosso" at bounding box center [645, 327] width 65 height 16
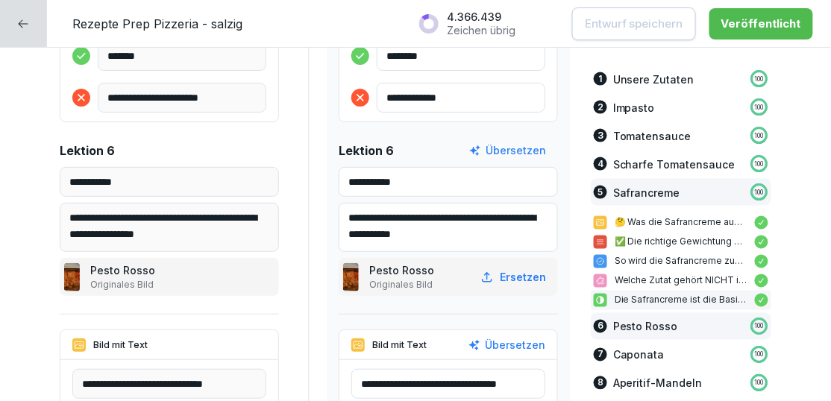
click at [642, 322] on p "Pesto Rosso" at bounding box center [645, 327] width 65 height 16
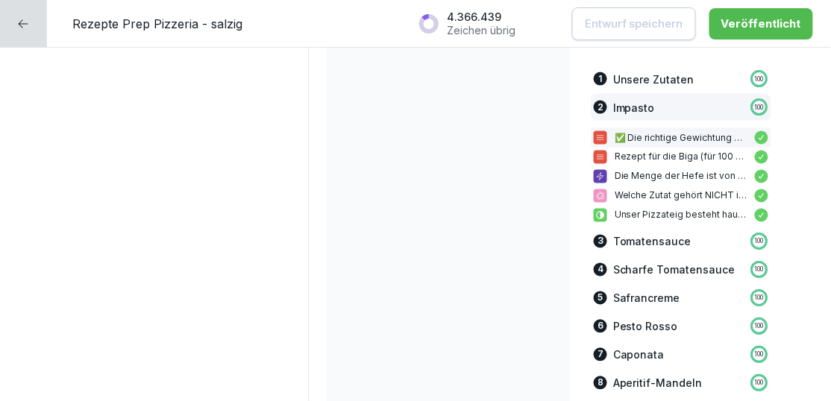
scroll to position [0, 0]
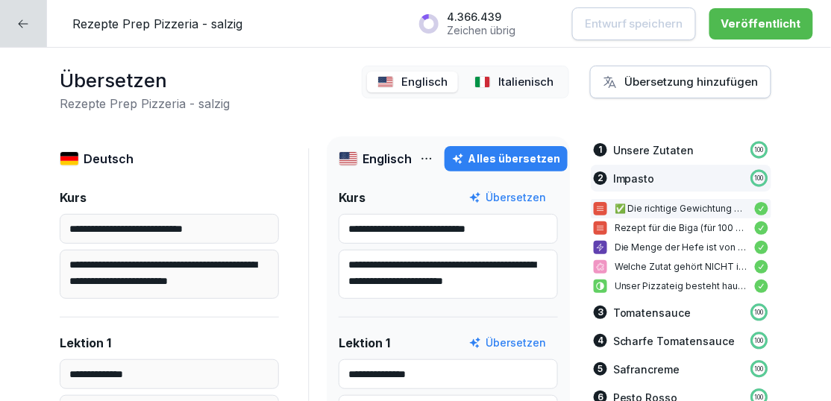
click at [503, 78] on p "Italienisch" at bounding box center [525, 82] width 55 height 17
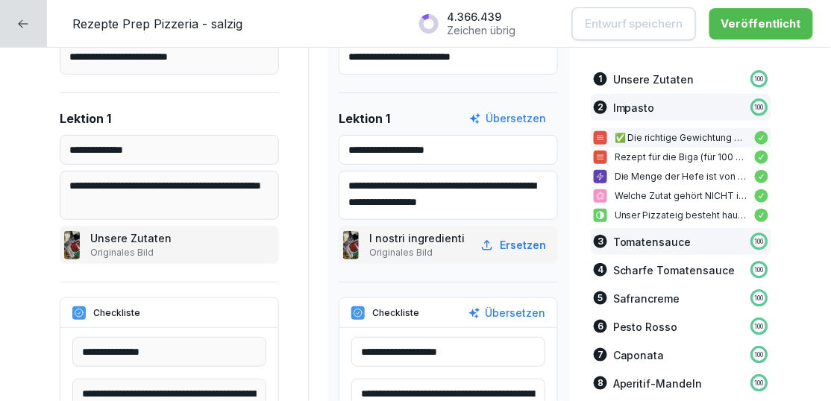
scroll to position [239, 0]
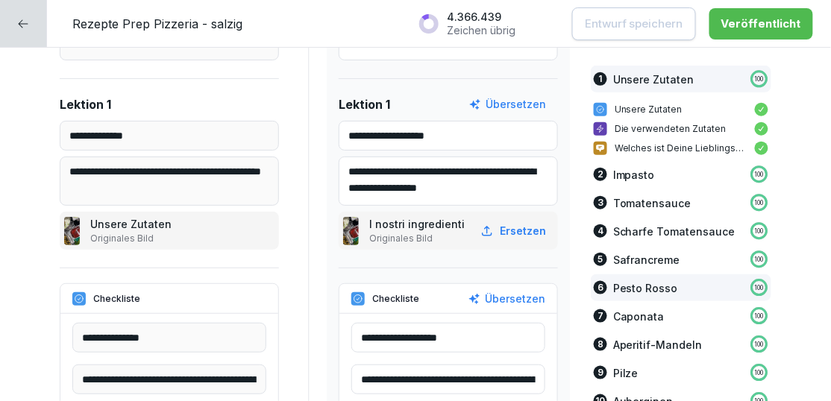
click at [756, 289] on p "100" at bounding box center [758, 287] width 9 height 9
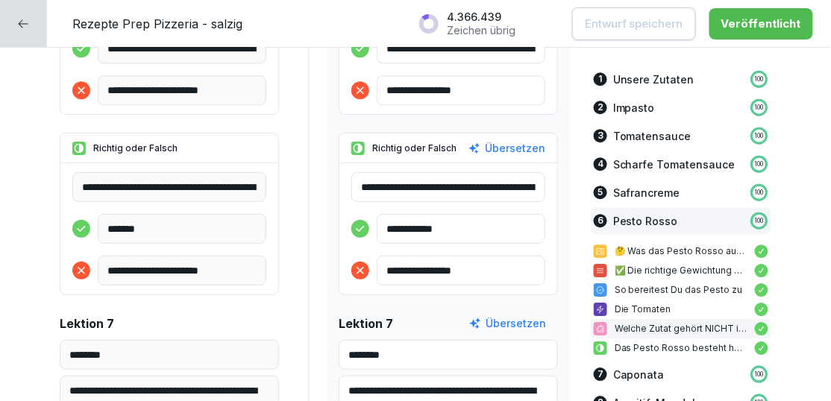
scroll to position [8378, 0]
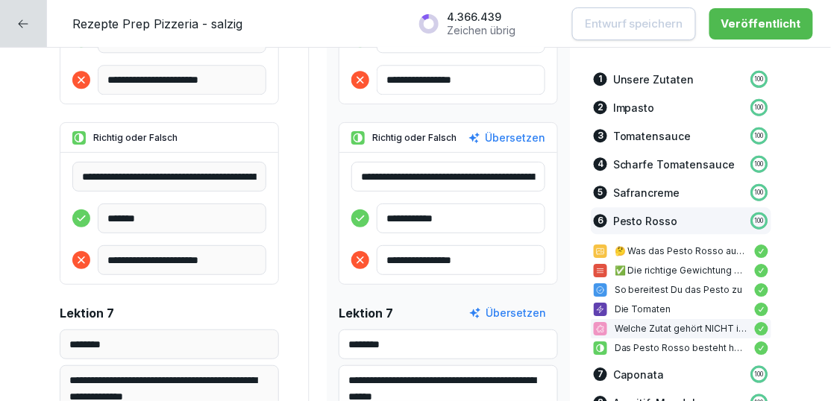
click at [462, 179] on input "**********" at bounding box center [448, 177] width 194 height 30
click at [18, 18] on icon at bounding box center [23, 24] width 12 height 12
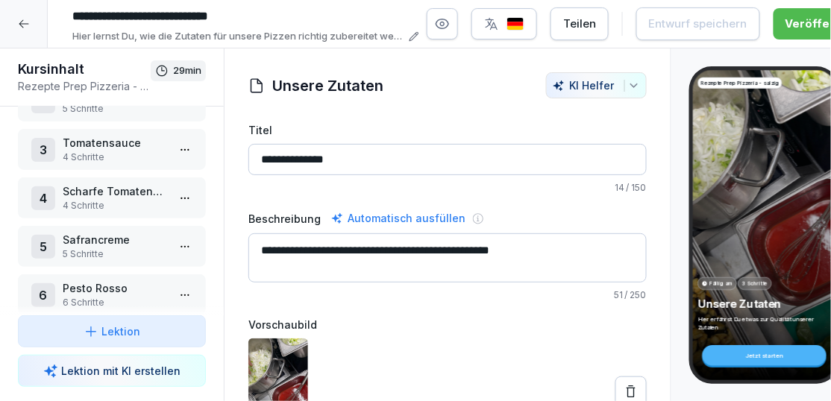
scroll to position [133, 0]
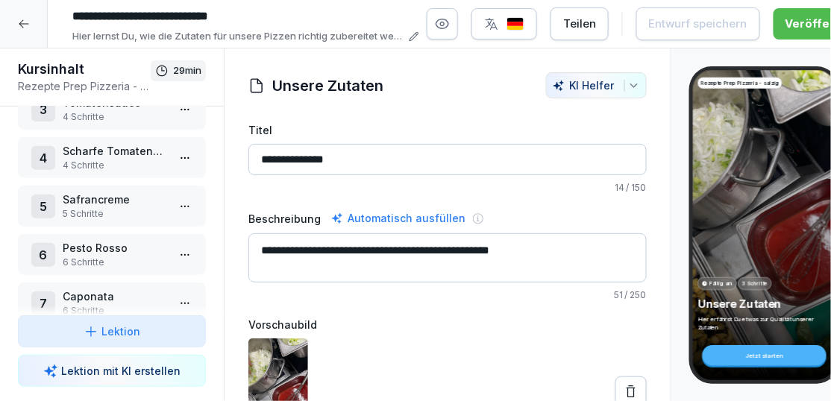
click at [173, 249] on html "**********" at bounding box center [415, 200] width 831 height 401
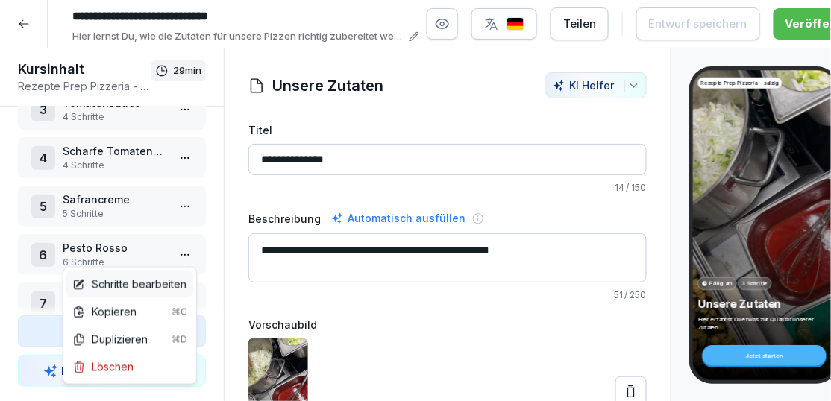
click at [142, 278] on div "Schritte bearbeiten" at bounding box center [129, 285] width 114 height 16
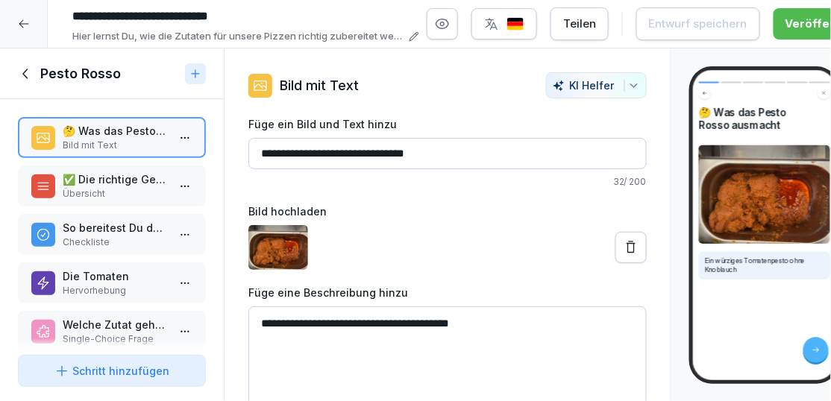
scroll to position [69, 0]
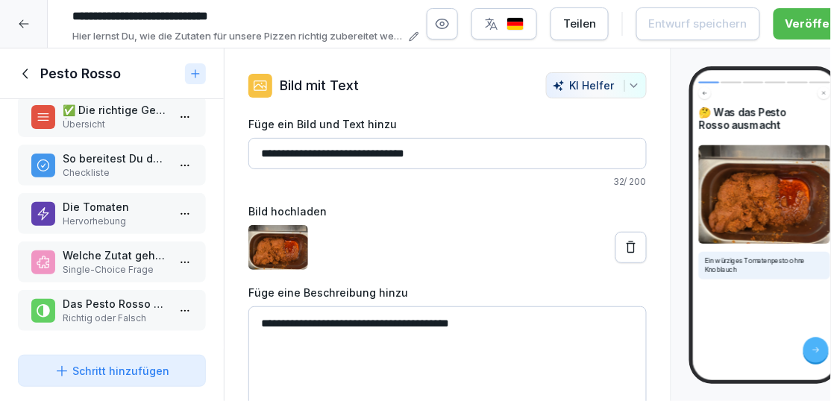
click at [127, 294] on div "Das Pesto Rosso besteht hauptsächlich aus getrockneten Kirschtomaten Richtig od…" at bounding box center [112, 310] width 188 height 41
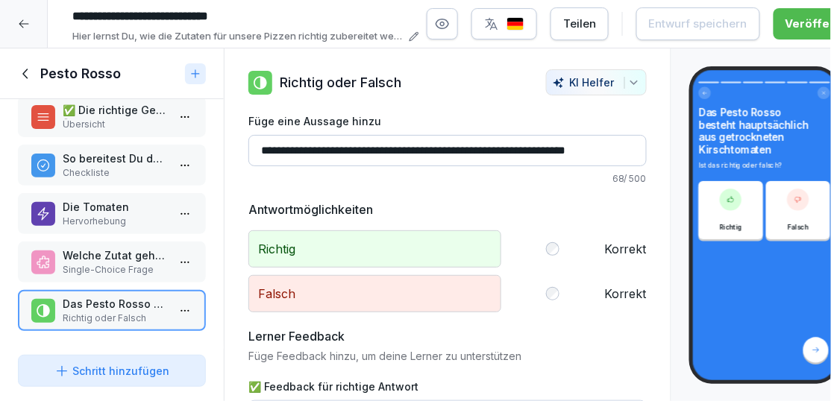
scroll to position [0, 10]
click at [552, 250] on div "Richtig Korrekt" at bounding box center [447, 248] width 398 height 37
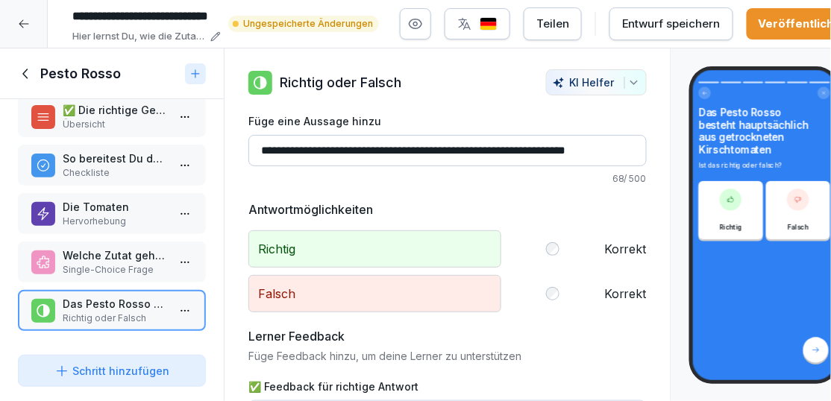
click at [699, 22] on div "Entwurf speichern" at bounding box center [671, 24] width 98 height 16
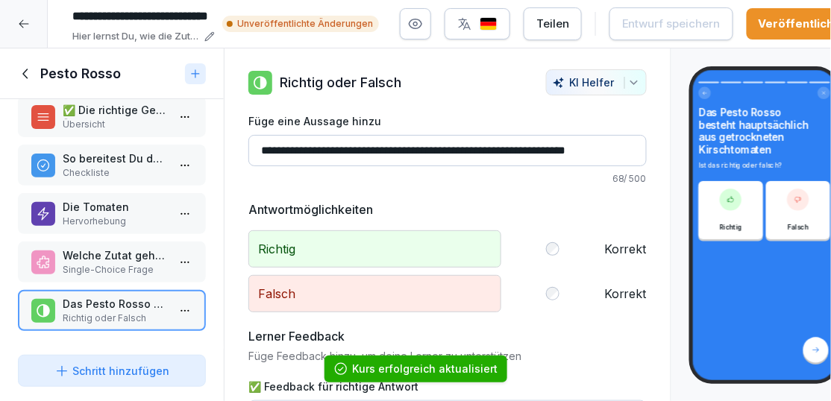
scroll to position [0, 63]
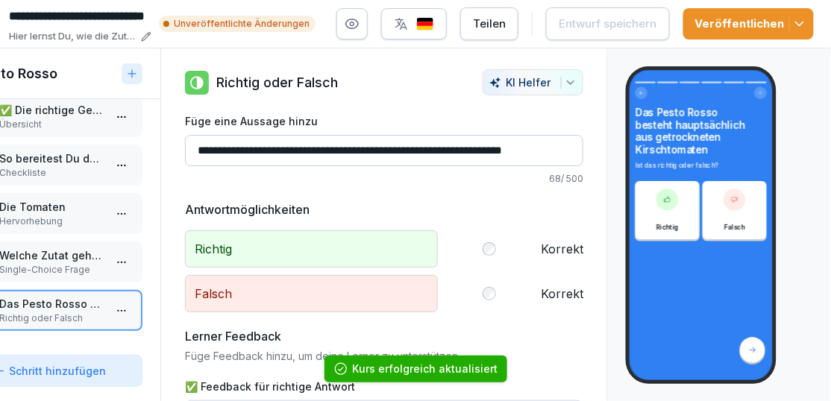
click at [801, 19] on icon "button" at bounding box center [799, 23] width 15 height 15
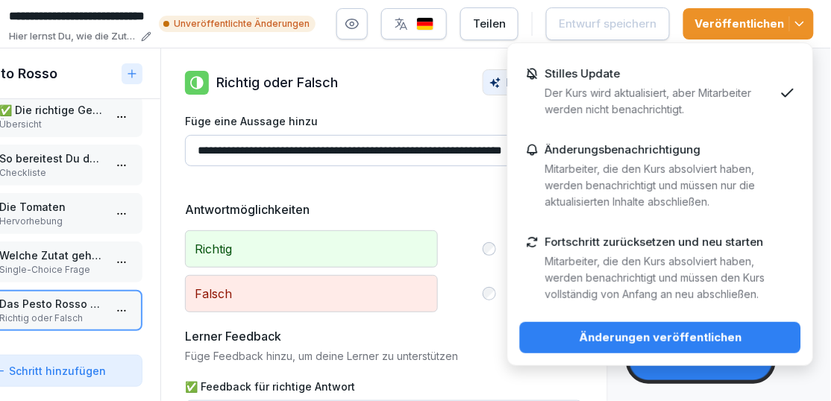
click at [640, 338] on div "Änderungen veröffentlichen" at bounding box center [660, 338] width 257 height 16
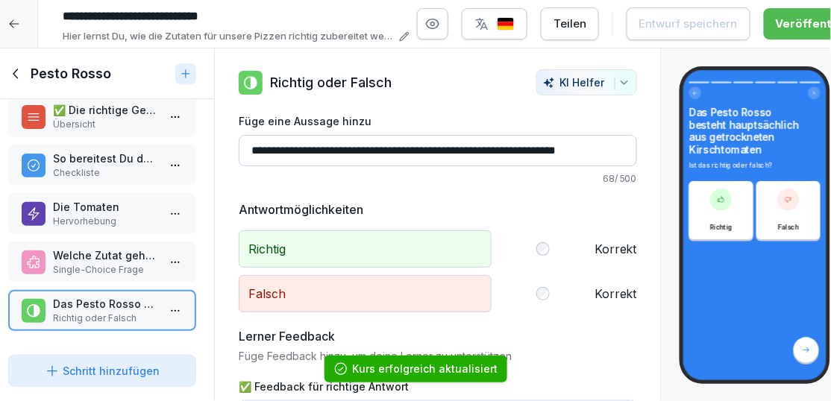
scroll to position [0, 0]
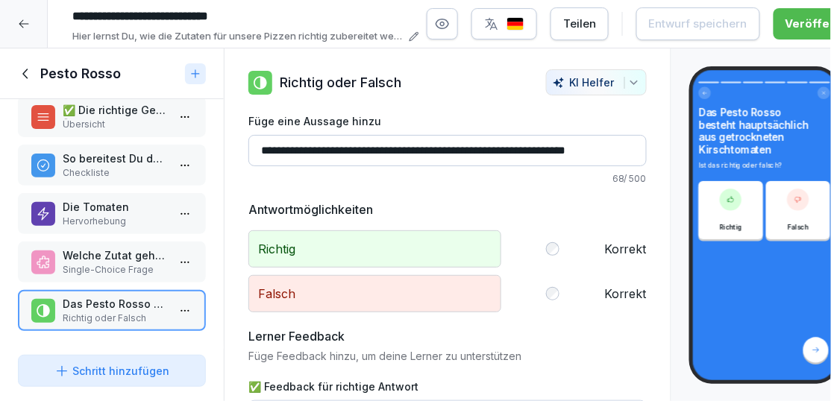
click at [28, 72] on icon at bounding box center [26, 74] width 16 height 16
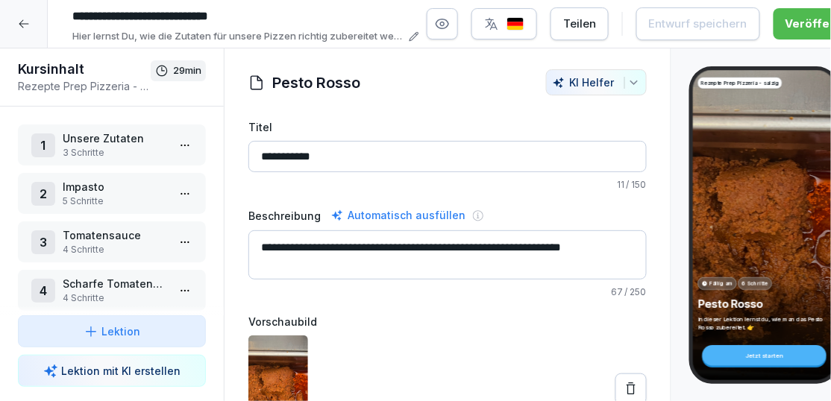
click at [19, 21] on icon at bounding box center [24, 24] width 12 height 12
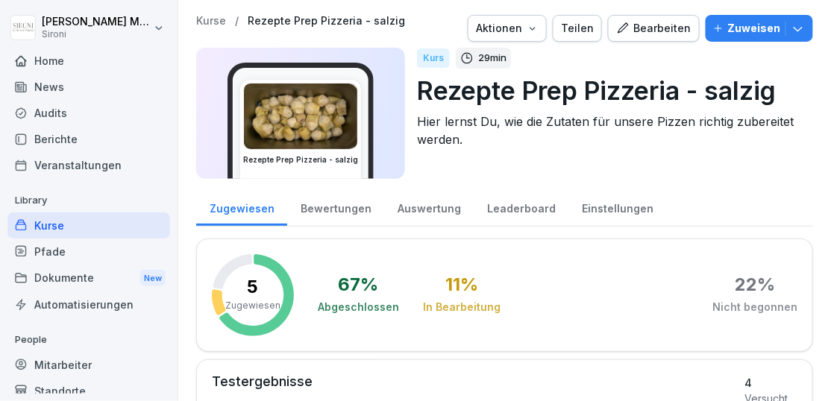
click at [45, 224] on div "Kurse" at bounding box center [88, 225] width 163 height 26
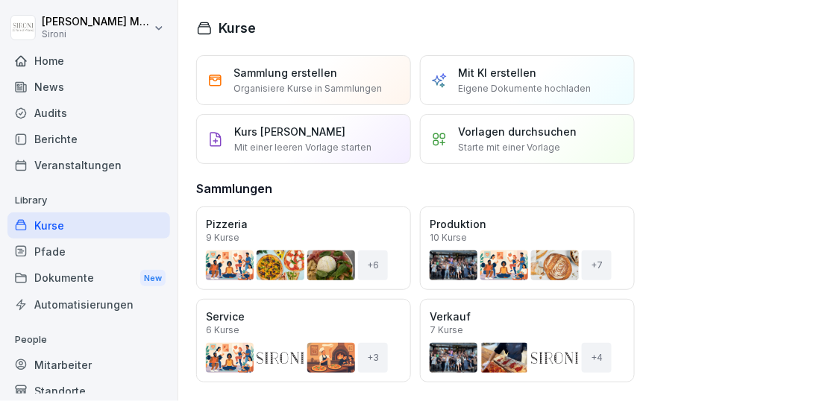
click at [0, 0] on div "Öffnen" at bounding box center [0, 0] width 0 height 0
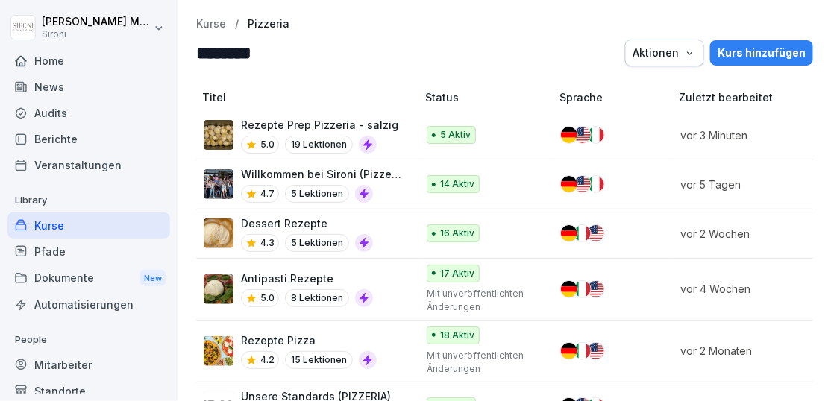
click at [278, 232] on div "Dessert Rezepte 4.3 5 Lektionen" at bounding box center [307, 233] width 132 height 37
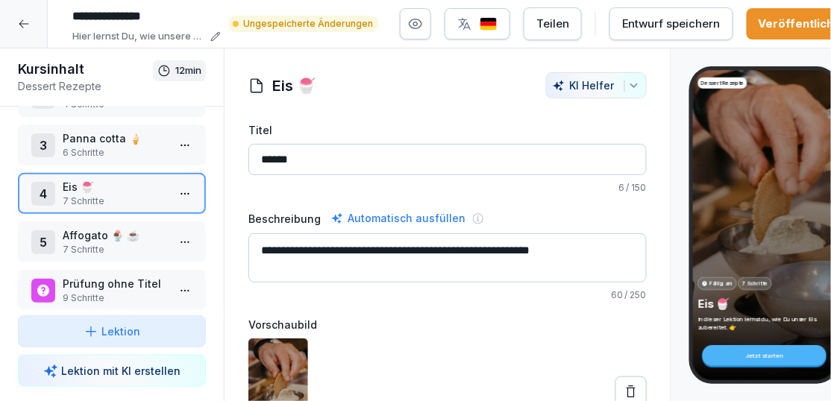
scroll to position [110, 0]
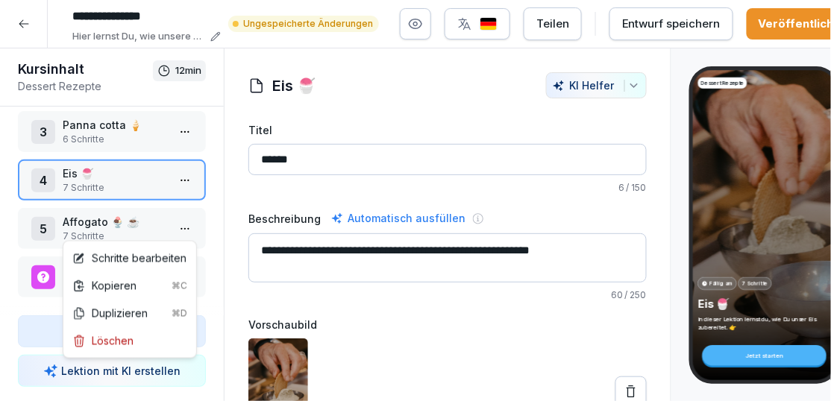
click at [174, 227] on html "**********" at bounding box center [415, 200] width 831 height 401
click at [137, 224] on html "**********" at bounding box center [415, 200] width 831 height 401
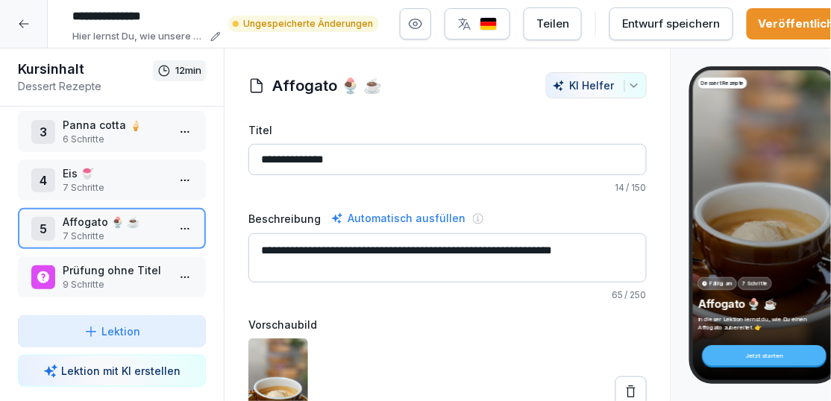
click at [177, 224] on html "**********" at bounding box center [415, 200] width 831 height 401
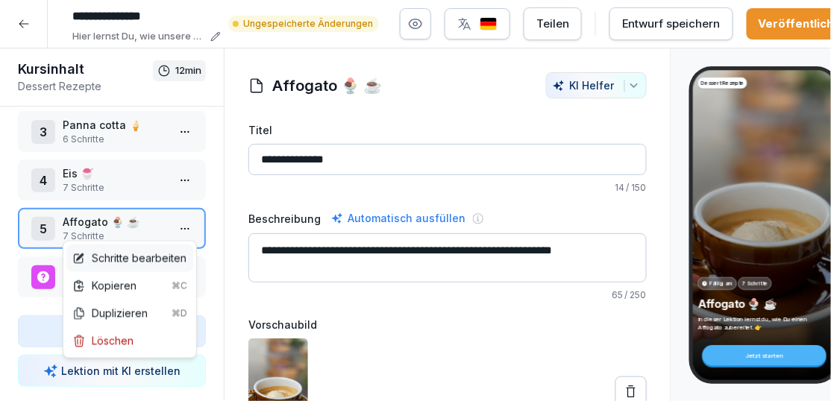
click at [166, 255] on div "Schritte bearbeiten" at bounding box center [129, 258] width 114 height 16
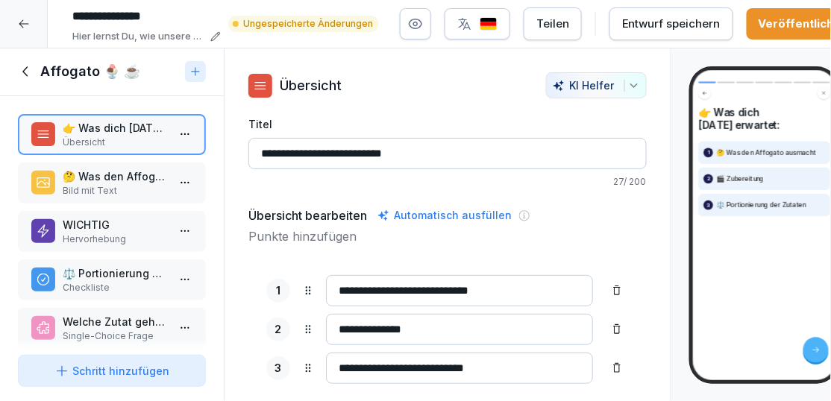
click at [493, 21] on img "button" at bounding box center [488, 24] width 18 height 14
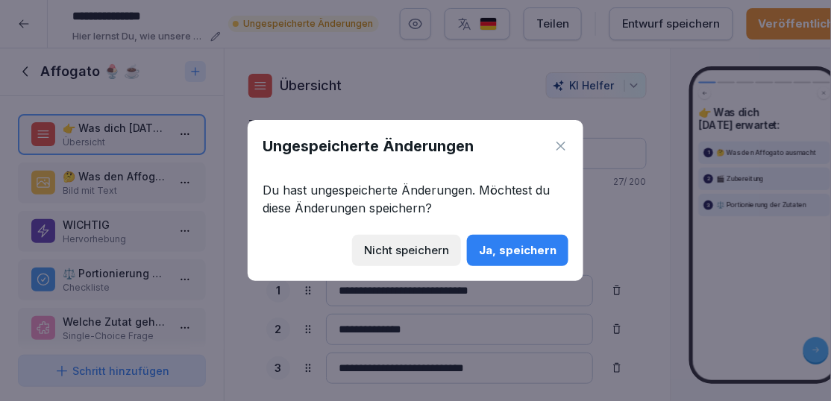
click at [495, 248] on div "Ja, speichern" at bounding box center [518, 250] width 78 height 16
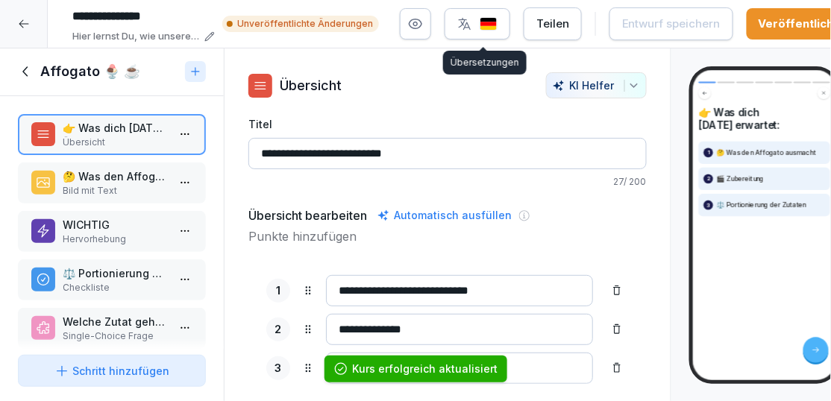
click at [491, 28] on img "button" at bounding box center [488, 24] width 18 height 14
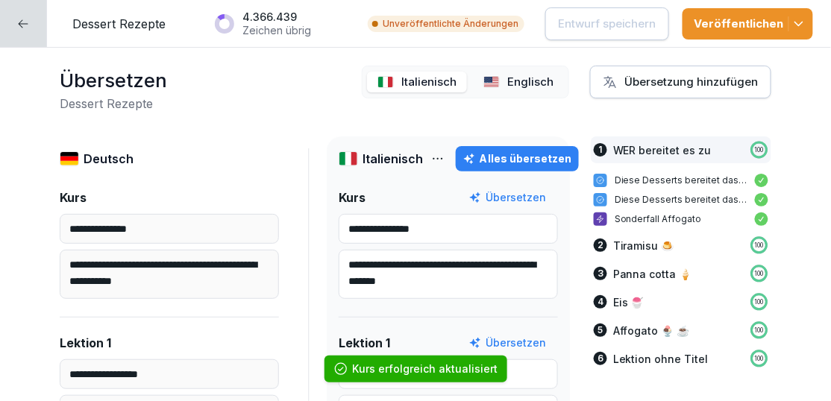
click at [426, 81] on p "Italienisch" at bounding box center [428, 82] width 55 height 17
click at [625, 327] on p "Affogato 🍨 ☕️" at bounding box center [651, 331] width 77 height 16
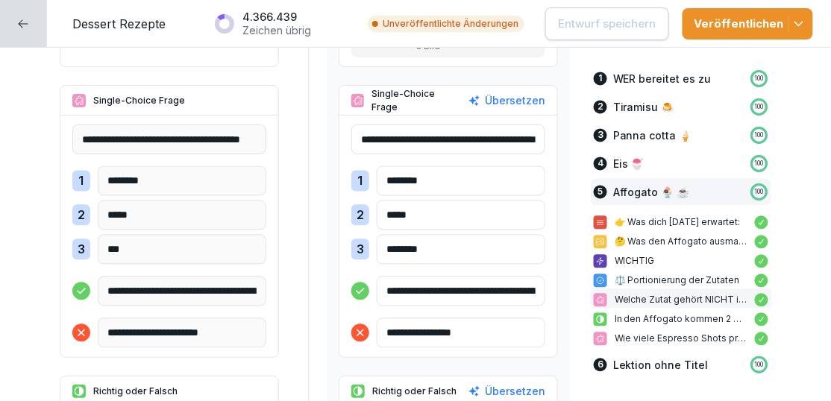
scroll to position [6857, 0]
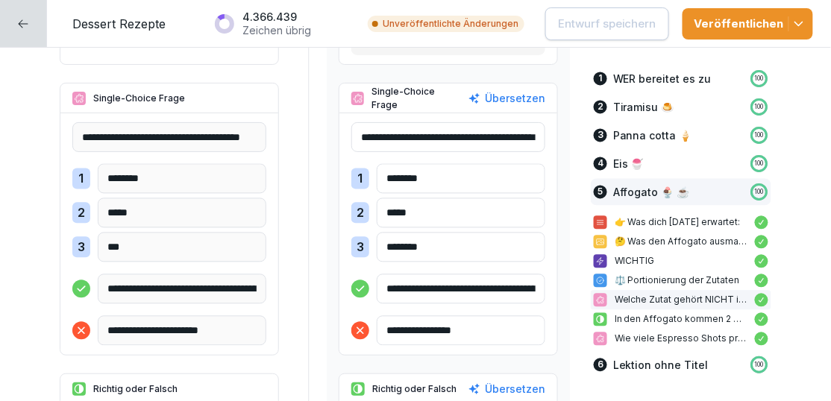
click at [446, 244] on input "********" at bounding box center [460, 248] width 168 height 30
drag, startPoint x: 446, startPoint y: 244, endPoint x: 371, endPoint y: 241, distance: 74.6
click at [371, 241] on div "3 ********" at bounding box center [448, 248] width 194 height 30
type input "******"
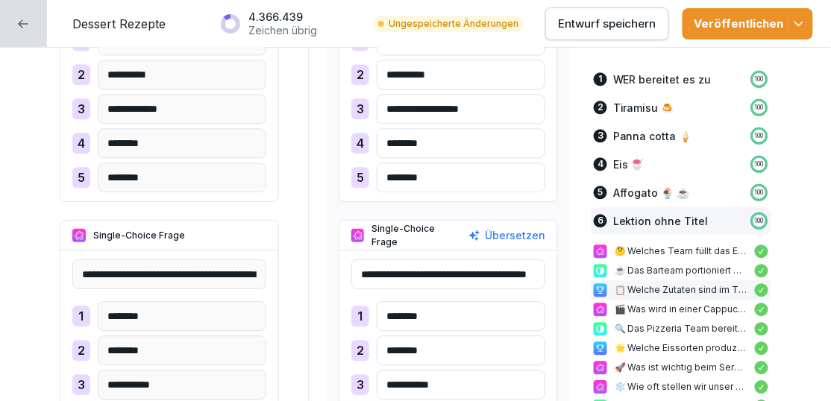
scroll to position [8244, 0]
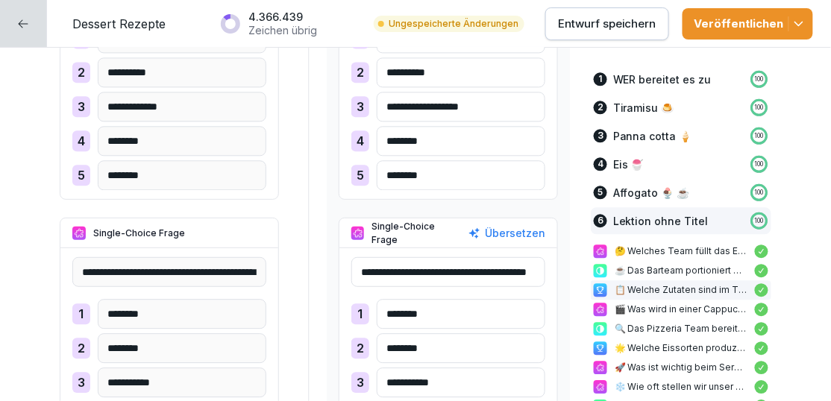
click at [580, 25] on p "Entwurf speichern" at bounding box center [607, 24] width 98 height 16
click at [801, 25] on icon "button" at bounding box center [798, 23] width 15 height 15
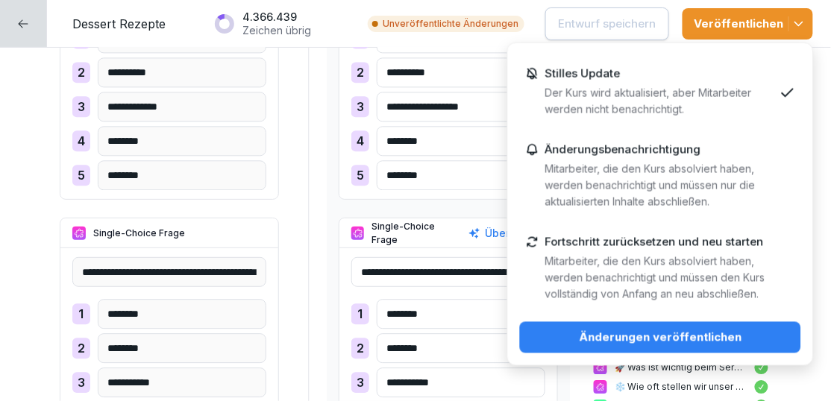
click at [631, 334] on div "Änderungen veröffentlichen" at bounding box center [660, 338] width 257 height 16
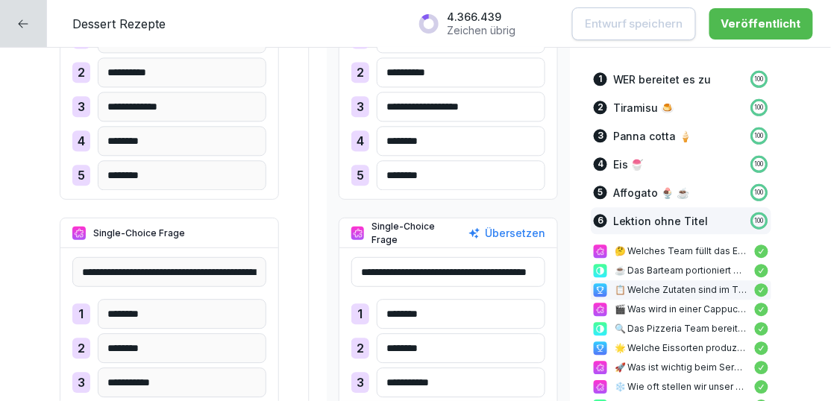
click at [29, 24] on div at bounding box center [23, 23] width 47 height 47
